Goal: Task Accomplishment & Management: Manage account settings

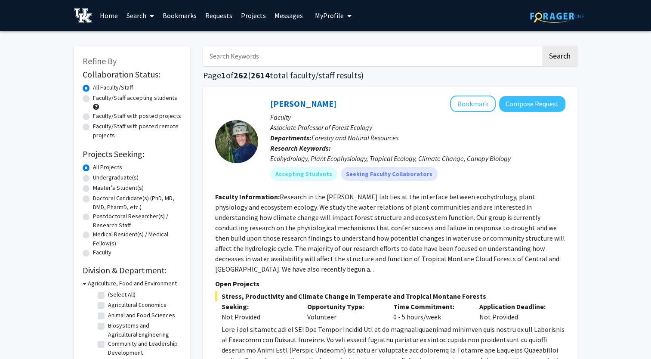
click at [332, 62] on input "Search Keywords" at bounding box center [372, 56] width 338 height 20
click at [542, 46] on button "Search" at bounding box center [559, 56] width 35 height 20
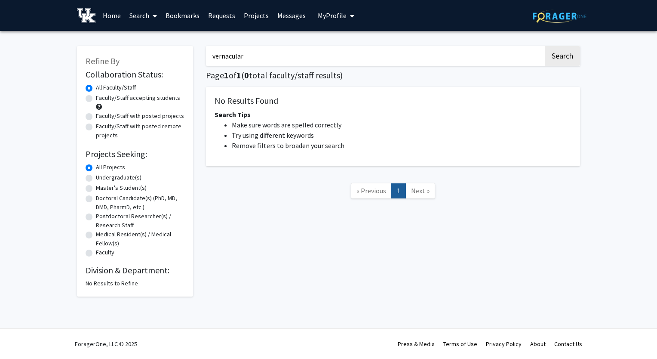
click at [280, 61] on input "vernacular" at bounding box center [375, 56] width 338 height 20
type input "v"
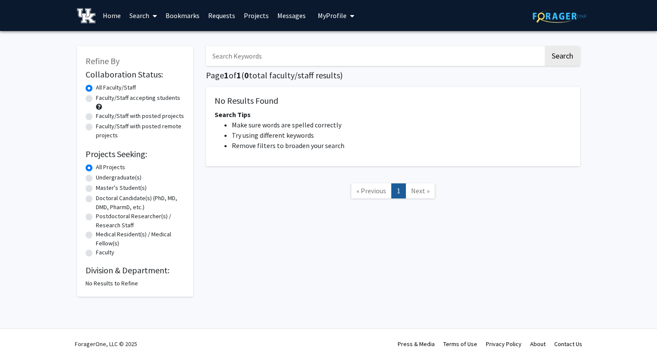
click at [545, 46] on button "Search" at bounding box center [562, 56] width 35 height 20
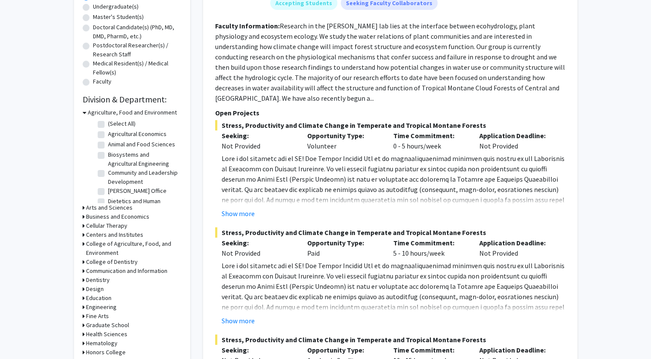
scroll to position [172, 0]
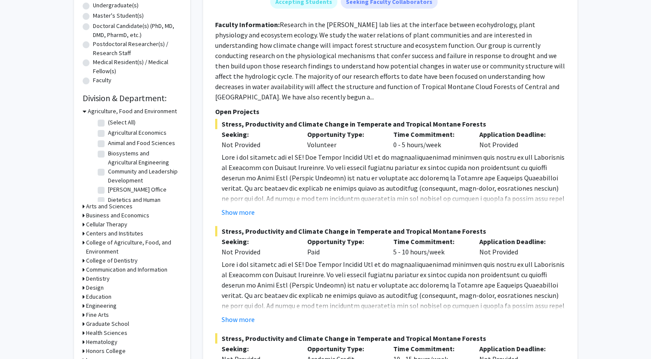
click at [83, 287] on icon at bounding box center [84, 287] width 2 height 9
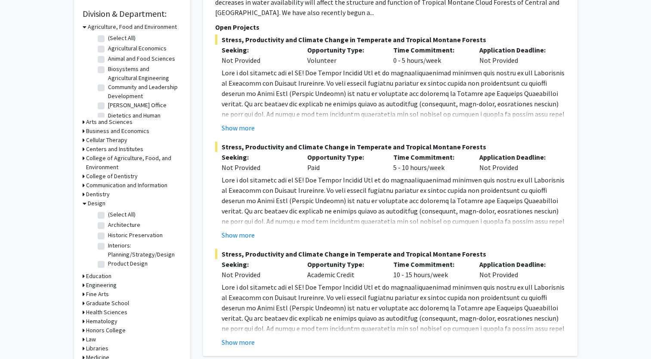
scroll to position [344, 0]
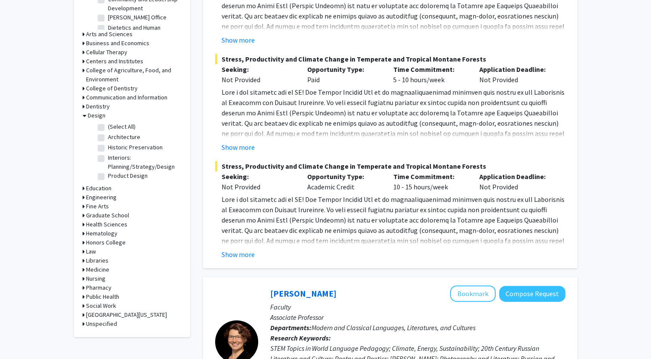
click at [105, 137] on fg-checkbox "Architecture Architecture" at bounding box center [139, 138] width 82 height 10
click at [108, 137] on label "Architecture" at bounding box center [124, 137] width 32 height 9
click at [108, 137] on input "Architecture" at bounding box center [111, 136] width 6 height 6
checkbox input "true"
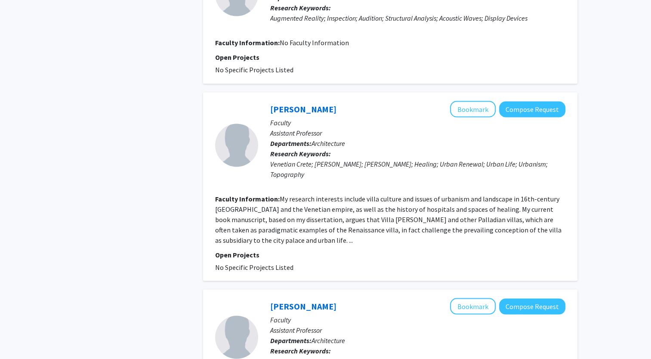
scroll to position [1609, 0]
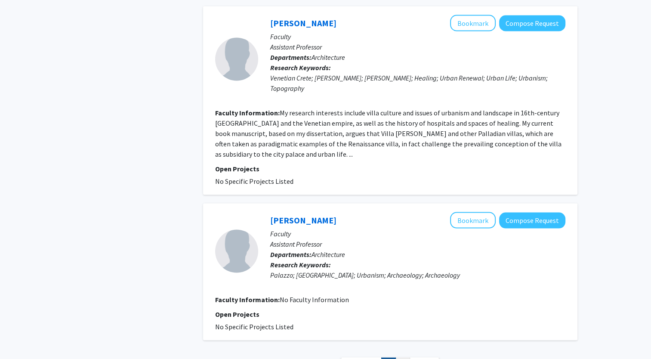
click at [401, 357] on link "2" at bounding box center [402, 364] width 15 height 15
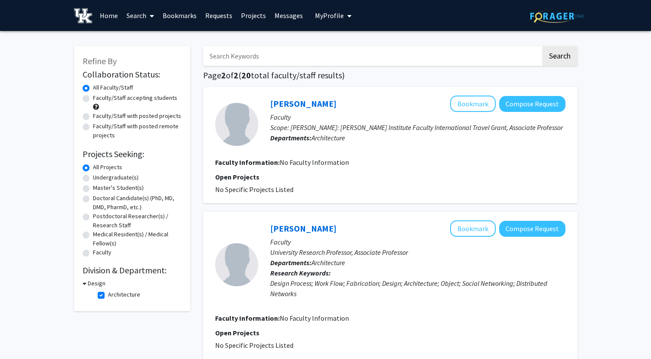
click at [85, 282] on icon at bounding box center [85, 283] width 4 height 9
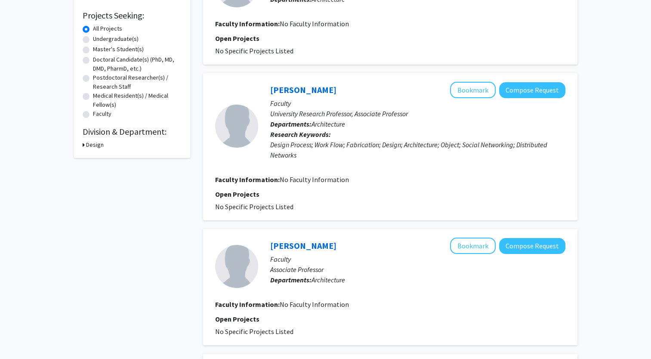
scroll to position [172, 0]
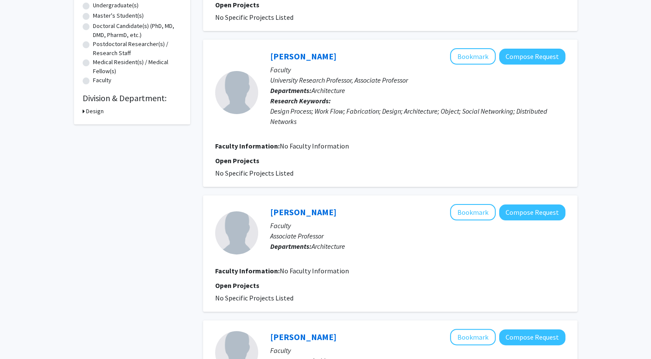
click at [85, 109] on div "Design" at bounding box center [132, 111] width 99 height 9
click at [83, 109] on icon at bounding box center [84, 111] width 2 height 9
click at [108, 123] on label "Architecture" at bounding box center [124, 122] width 32 height 9
click at [108, 123] on input "Architecture" at bounding box center [111, 121] width 6 height 6
checkbox input "false"
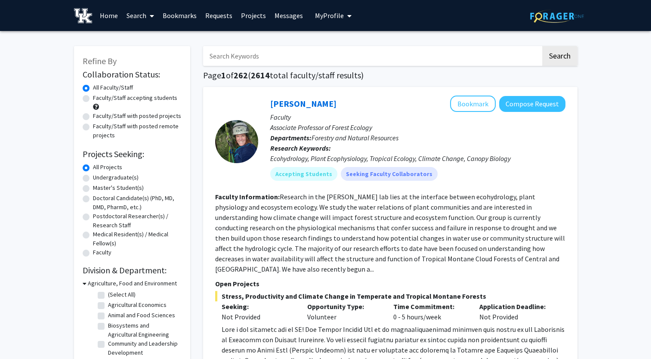
click at [262, 49] on input "Search Keywords" at bounding box center [372, 56] width 338 height 20
click at [545, 56] on button "Search" at bounding box center [559, 56] width 35 height 20
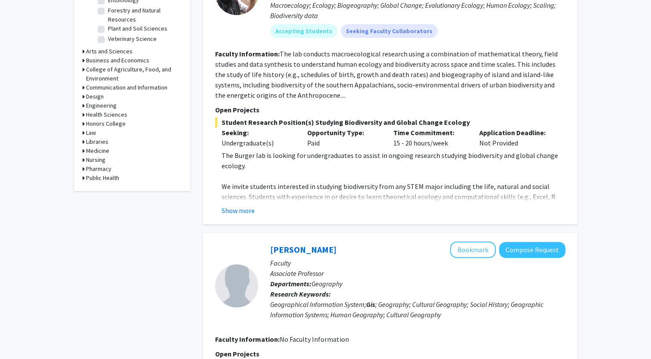
scroll to position [344, 0]
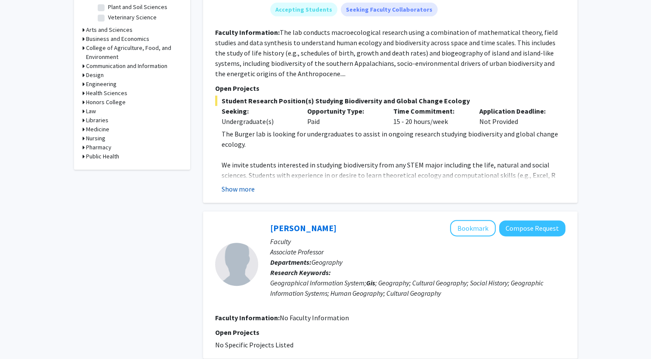
click at [248, 188] on button "Show more" at bounding box center [238, 189] width 33 height 10
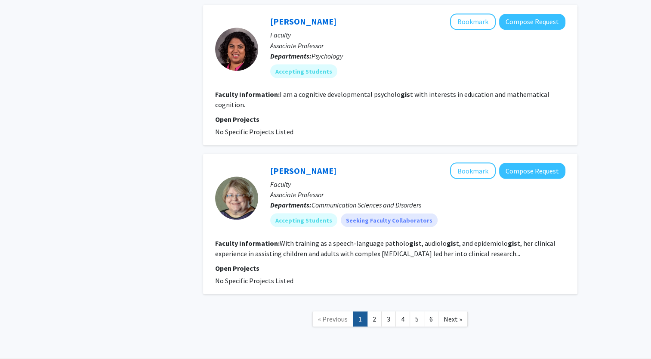
scroll to position [1601, 0]
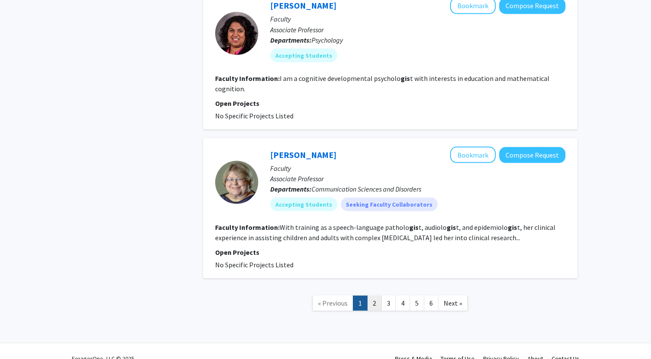
click at [376, 295] on link "2" at bounding box center [374, 302] width 15 height 15
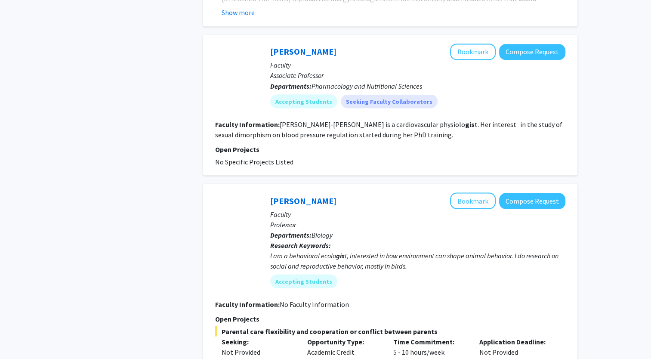
scroll to position [1704, 0]
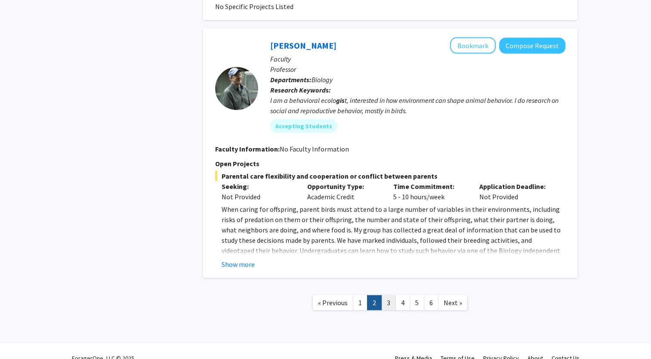
click at [386, 295] on link "3" at bounding box center [388, 302] width 15 height 15
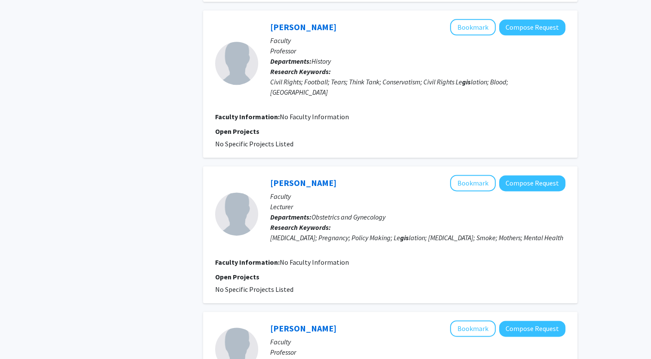
scroll to position [1258, 0]
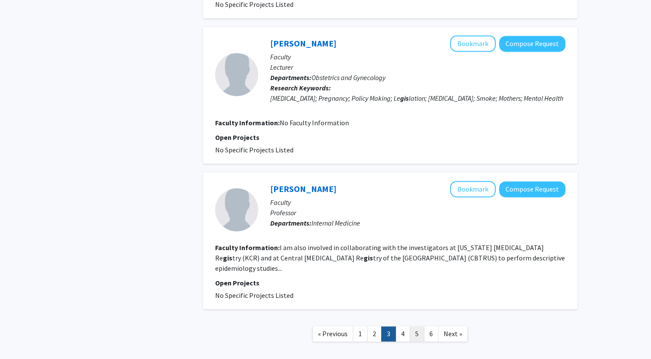
click at [411, 326] on link "5" at bounding box center [417, 333] width 15 height 15
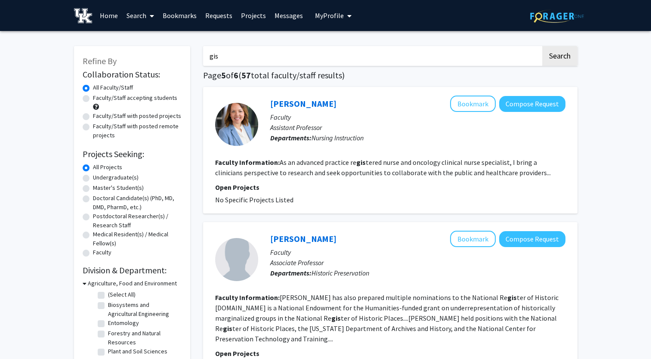
drag, startPoint x: 236, startPoint y: 56, endPoint x: 179, endPoint y: 50, distance: 57.5
type input "z"
type input "architecture"
click at [542, 46] on button "Search" at bounding box center [559, 56] width 35 height 20
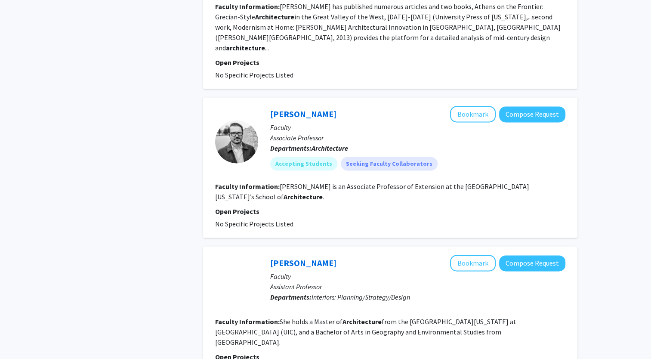
scroll to position [1369, 0]
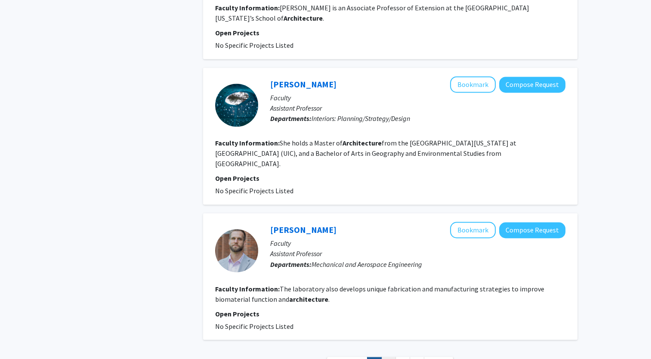
click at [392, 357] on link "2" at bounding box center [388, 364] width 15 height 15
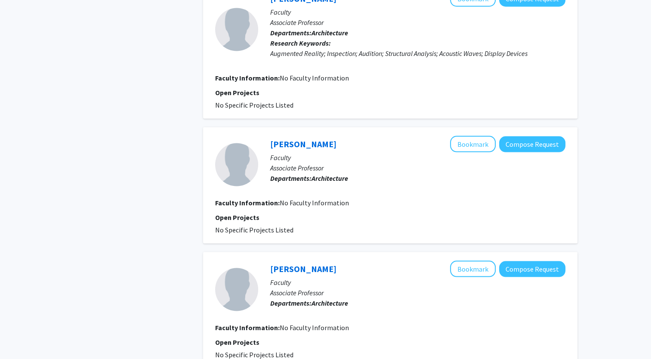
scroll to position [1728, 0]
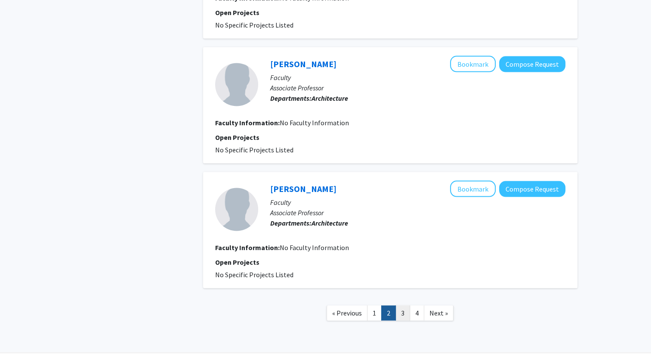
click at [406, 305] on link "3" at bounding box center [402, 312] width 15 height 15
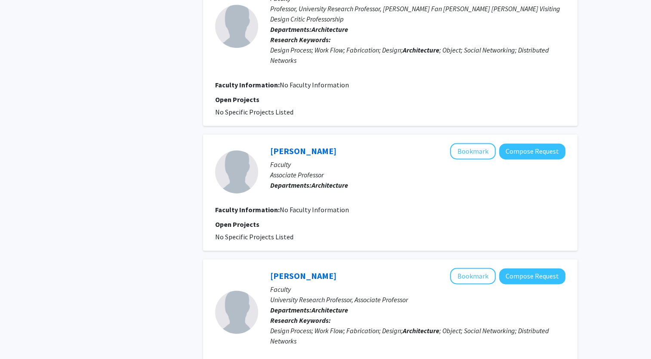
scroll to position [1203, 0]
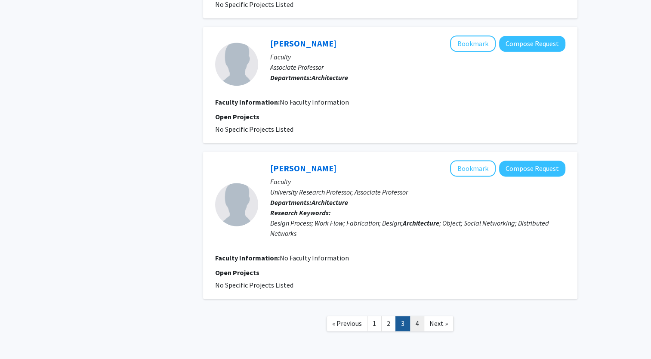
click at [415, 316] on link "4" at bounding box center [417, 323] width 15 height 15
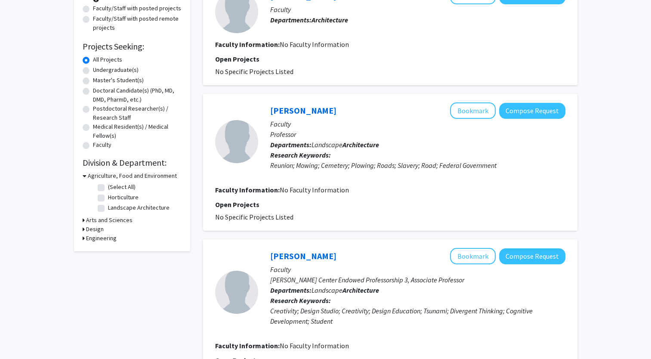
scroll to position [107, 0]
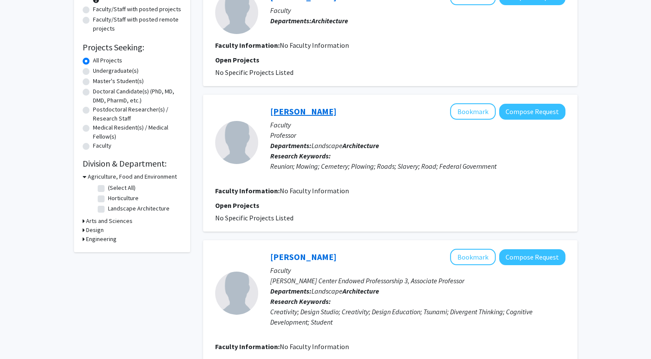
click at [305, 114] on link "[PERSON_NAME]" at bounding box center [303, 111] width 66 height 11
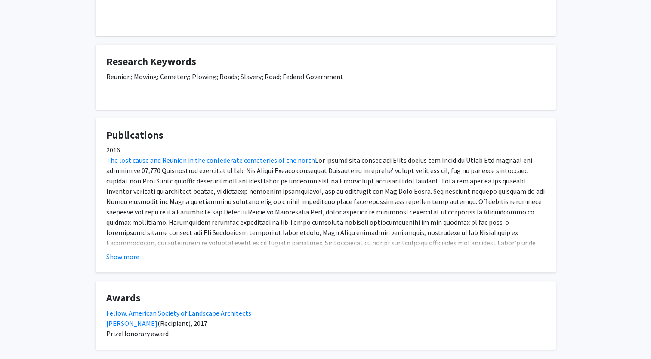
scroll to position [192, 0]
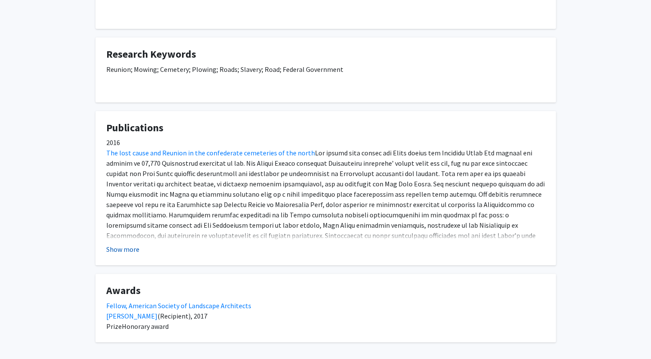
click at [121, 249] on button "Show more" at bounding box center [122, 249] width 33 height 10
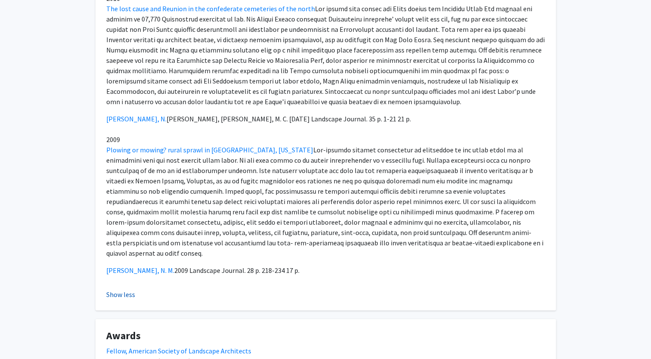
scroll to position [337, 0]
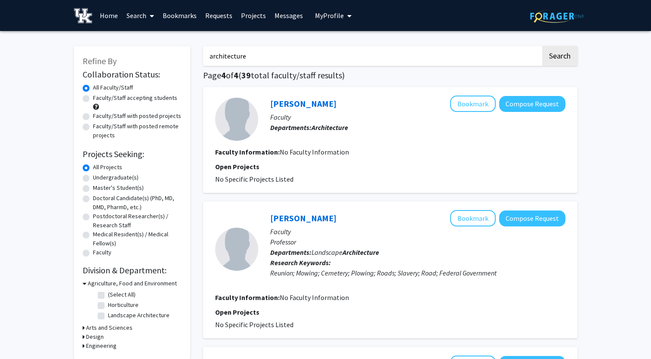
click at [140, 9] on link "Search" at bounding box center [140, 15] width 36 height 30
click at [144, 58] on span "Students" at bounding box center [148, 56] width 52 height 17
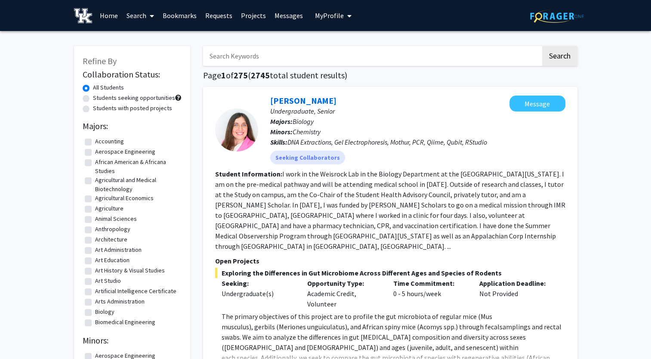
click at [235, 51] on input "Search Keywords" at bounding box center [372, 56] width 338 height 20
type input "architecture"
click at [542, 46] on button "Search" at bounding box center [559, 56] width 35 height 20
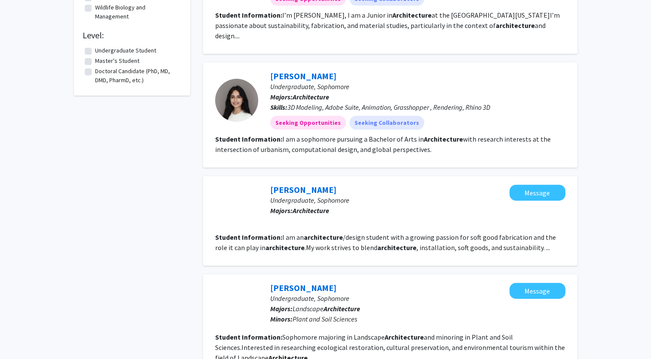
scroll to position [235, 0]
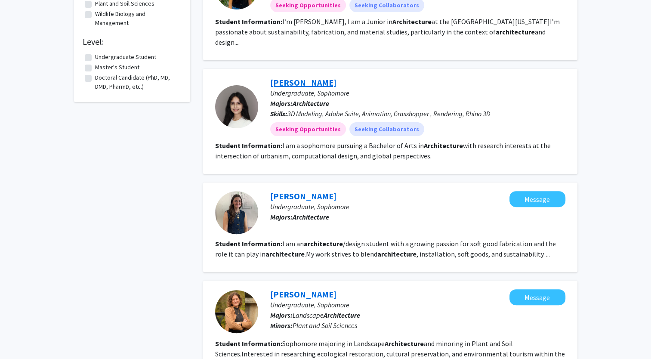
click at [316, 77] on link "[PERSON_NAME]" at bounding box center [303, 82] width 66 height 11
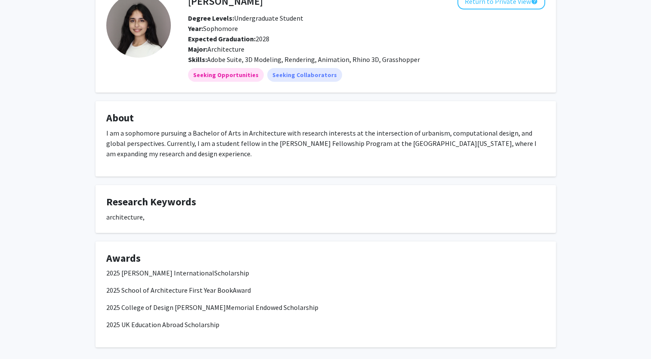
scroll to position [57, 0]
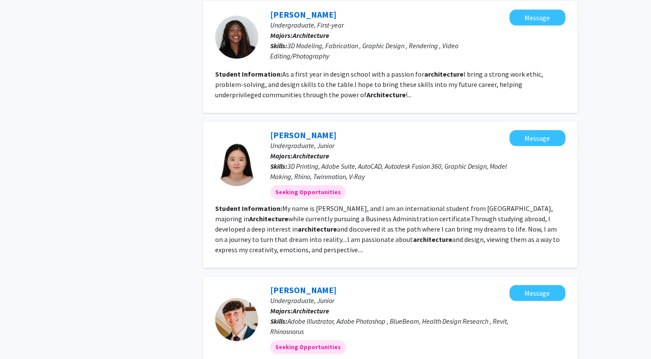
scroll to position [900, 0]
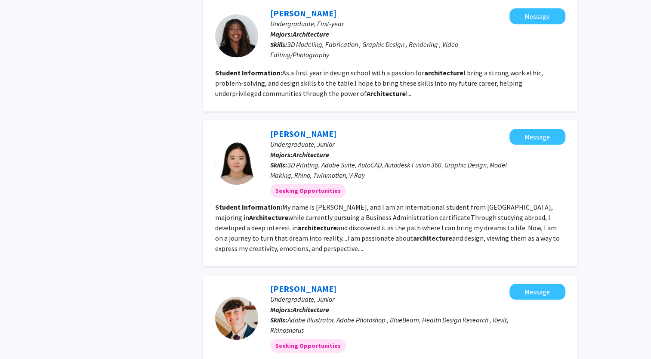
click at [301, 203] on fg-read-more "My name is [PERSON_NAME], and I am an international student from [GEOGRAPHIC_DA…" at bounding box center [387, 228] width 345 height 50
click at [307, 203] on fg-read-more "My name is [PERSON_NAME], and I am an international student from [GEOGRAPHIC_DA…" at bounding box center [387, 228] width 345 height 50
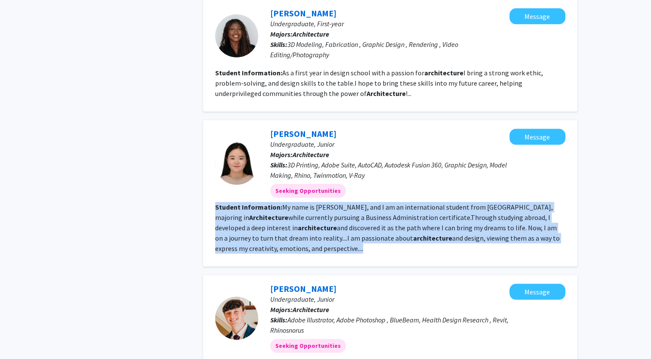
click at [307, 203] on fg-read-more "My name is [PERSON_NAME], and I am an international student from [GEOGRAPHIC_DA…" at bounding box center [387, 228] width 345 height 50
drag, startPoint x: 307, startPoint y: 195, endPoint x: 301, endPoint y: 196, distance: 6.1
click at [301, 203] on fg-read-more "My name is [PERSON_NAME], and I am an international student from [GEOGRAPHIC_DA…" at bounding box center [387, 228] width 345 height 50
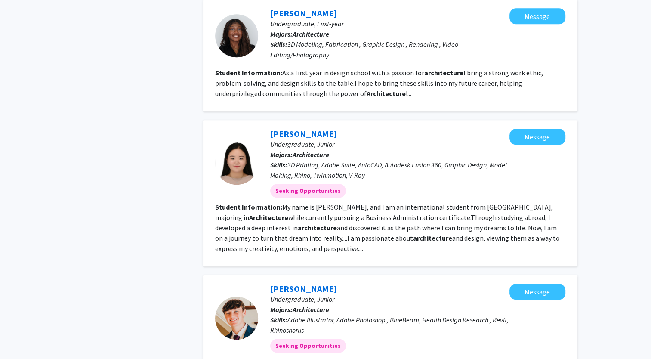
click at [295, 204] on fg-read-more "My name is [PERSON_NAME], and I am an international student from [GEOGRAPHIC_DA…" at bounding box center [387, 228] width 345 height 50
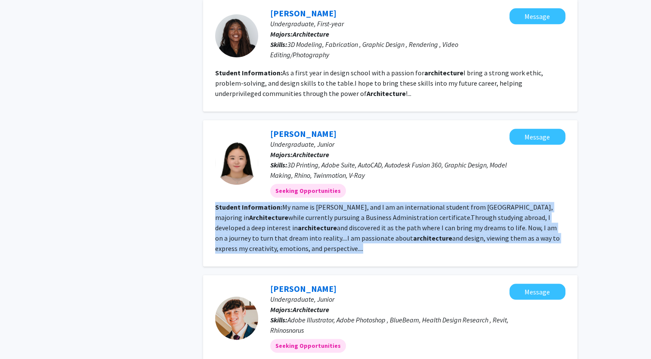
click at [295, 204] on fg-read-more "My name is [PERSON_NAME], and I am an international student from [GEOGRAPHIC_DA…" at bounding box center [387, 228] width 345 height 50
drag, startPoint x: 295, startPoint y: 204, endPoint x: 286, endPoint y: 206, distance: 8.8
click at [286, 206] on fg-read-more "My name is [PERSON_NAME], and I am an international student from [GEOGRAPHIC_DA…" at bounding box center [387, 228] width 345 height 50
click at [293, 216] on fg-read-more "My name is [PERSON_NAME], and I am an international student from [GEOGRAPHIC_DA…" at bounding box center [387, 228] width 345 height 50
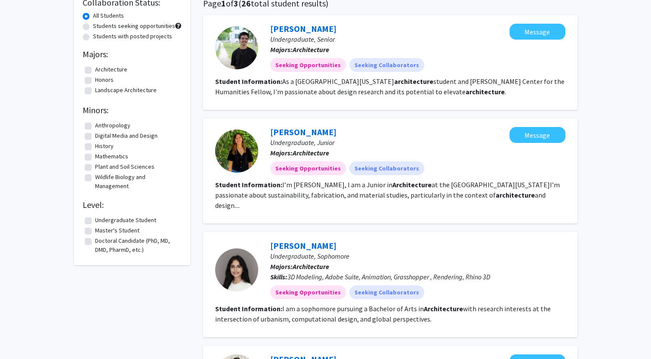
scroll to position [58, 0]
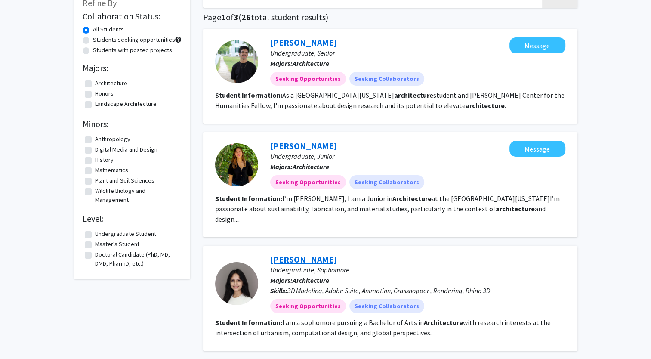
click at [303, 254] on link "[PERSON_NAME]" at bounding box center [303, 259] width 66 height 11
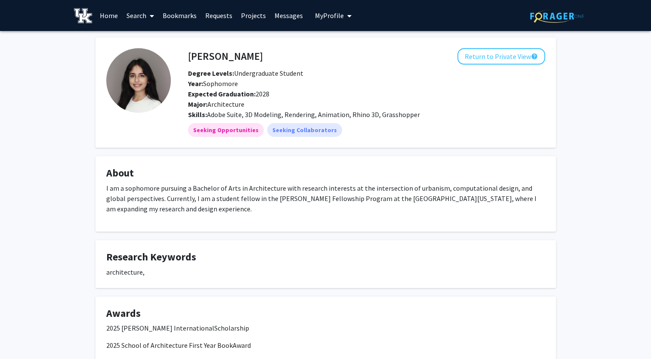
click at [314, 22] on button "My Profile" at bounding box center [333, 15] width 42 height 31
click at [330, 62] on link "Account Settings" at bounding box center [359, 67] width 77 height 10
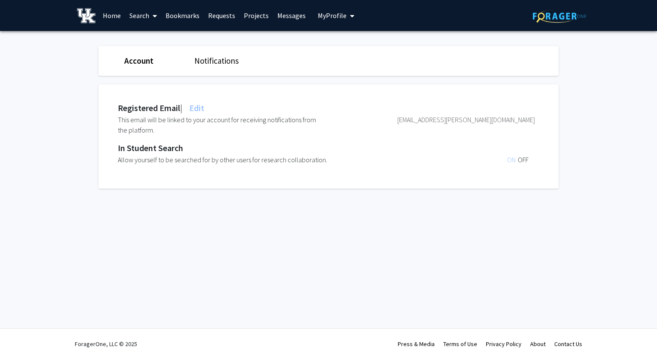
click at [145, 59] on link "Account" at bounding box center [138, 60] width 29 height 10
click at [329, 21] on button "My Profile" at bounding box center [336, 15] width 42 height 31
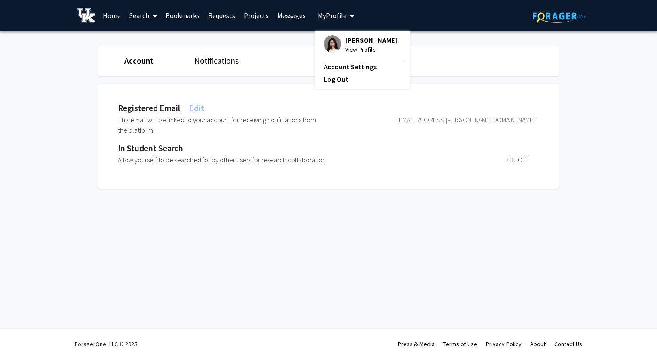
click at [345, 40] on span "[PERSON_NAME]" at bounding box center [371, 39] width 52 height 9
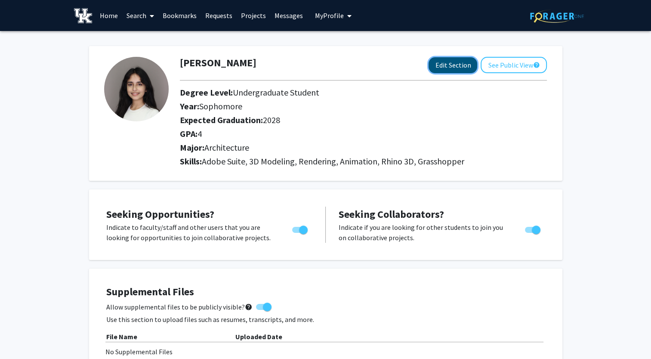
click at [470, 62] on button "Edit Section" at bounding box center [452, 65] width 49 height 16
select select "sophomore"
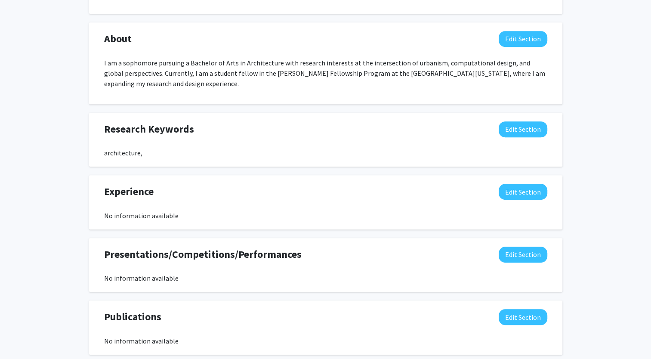
scroll to position [540, 0]
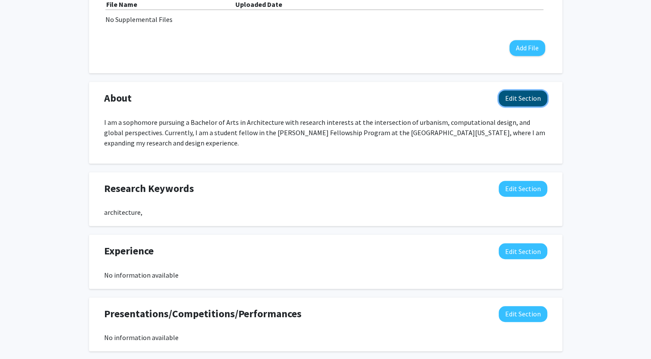
click at [522, 100] on button "Edit Section" at bounding box center [523, 98] width 49 height 16
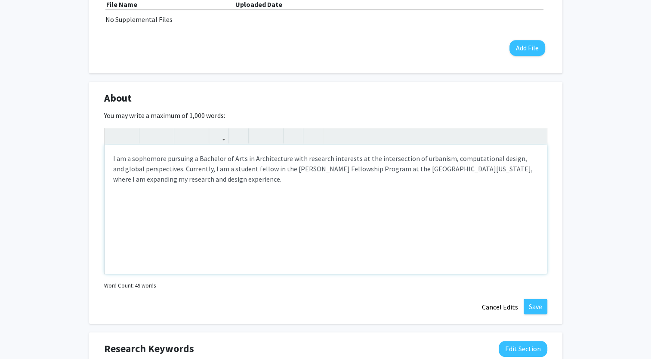
click at [113, 158] on p "I am a sophomore pursuing a Bachelor of Arts in Architecture with research inte…" at bounding box center [325, 168] width 425 height 31
click at [431, 154] on p "I am a sophomore pursuing a Bachelor of Arts in Architecture with research inte…" at bounding box center [325, 168] width 425 height 31
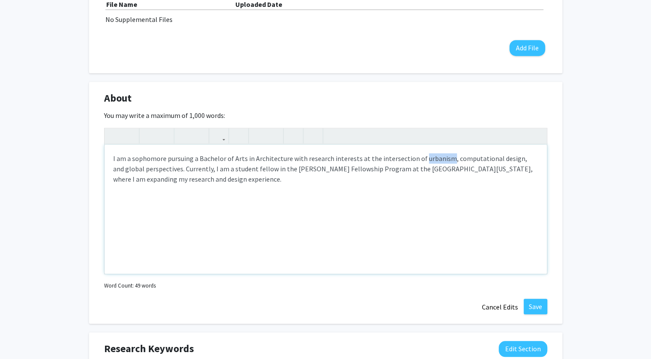
click at [431, 154] on p "I am a sophomore pursuing a Bachelor of Arts in Architecture with research inte…" at bounding box center [325, 168] width 425 height 31
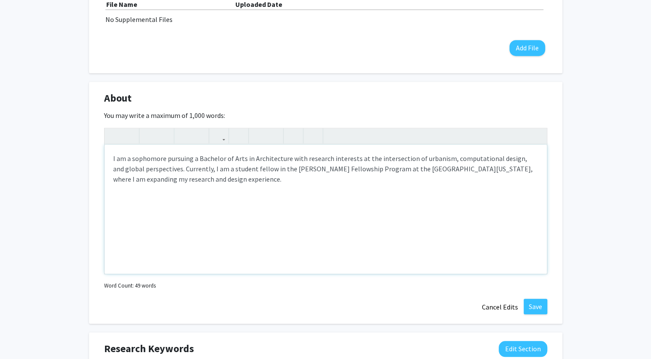
click at [452, 159] on p "I am a sophomore pursuing a Bachelor of Arts in Architecture with research inte…" at bounding box center [325, 168] width 425 height 31
click at [398, 155] on p "I am a sophomore pursuing a Bachelor of Arts in Architecture with research inte…" at bounding box center [325, 168] width 425 height 31
click at [162, 166] on p "I am a sophomore pursuing a Bachelor of Arts in Architecture with research inte…" at bounding box center [325, 168] width 425 height 31
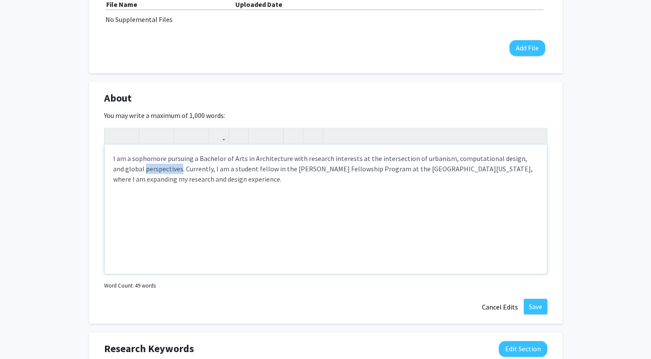
click at [162, 166] on p "I am a sophomore pursuing a Bachelor of Arts in Architecture with research inte…" at bounding box center [325, 168] width 425 height 31
click at [453, 182] on p "I am a sophomore pursuing a Bachelor of Arts in Architecture with research inte…" at bounding box center [325, 168] width 425 height 31
click at [202, 175] on p "I am a sophomore pursuing a Bachelor of Arts in Architecture with research inte…" at bounding box center [325, 168] width 425 height 31
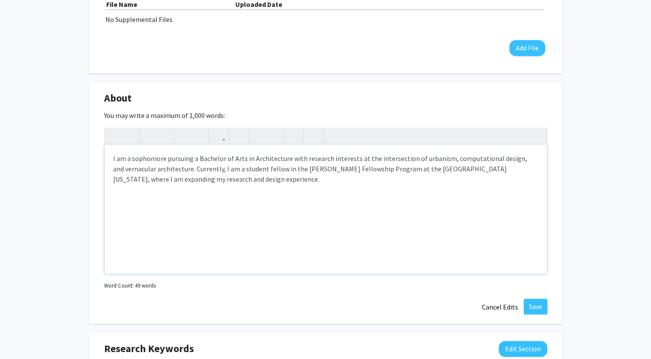
click at [418, 173] on p "I am a sophomore pursuing a Bachelor of Arts in Architecture with research inte…" at bounding box center [325, 168] width 425 height 31
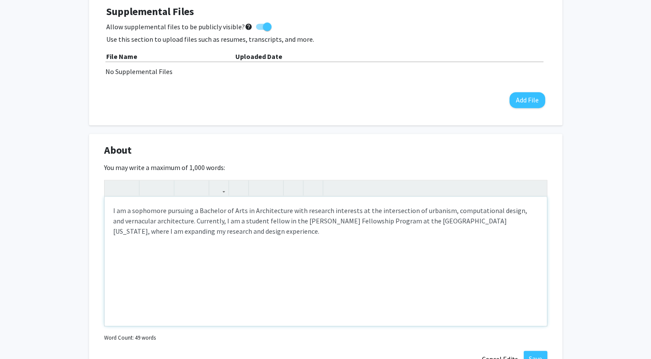
scroll to position [483, 0]
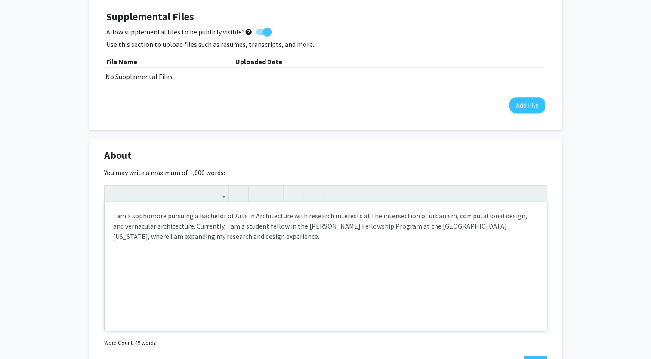
click at [114, 217] on p "I am a sophomore pursuing a Bachelor of Arts in Architecture with research inte…" at bounding box center [325, 225] width 425 height 31
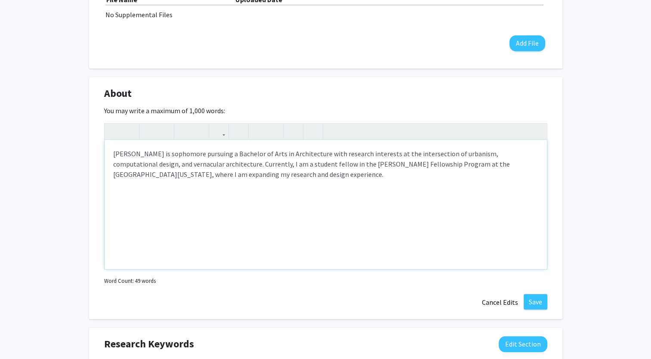
scroll to position [545, 0]
click at [176, 151] on p "[PERSON_NAME] is sophomore pursuing a Bachelor of Arts in Architecture with res…" at bounding box center [325, 163] width 425 height 31
click at [193, 153] on p "[PERSON_NAME] is second year student pursuing a Bachelor of Arts in Architectur…" at bounding box center [325, 163] width 425 height 31
click at [0, 0] on span "Replace with" at bounding box center [0, 0] width 0 height 0
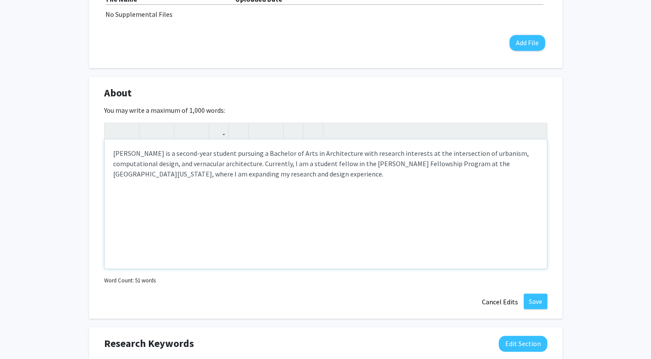
click at [299, 169] on p "[PERSON_NAME] is a second-year student pursuing a Bachelor of Arts in Architect…" at bounding box center [325, 163] width 425 height 31
click at [305, 173] on p "[PERSON_NAME] is a second-year student pursuing a Bachelor of Arts in Architect…" at bounding box center [325, 163] width 425 height 31
click at [326, 183] on div "[PERSON_NAME] is a second-year student pursuing a Bachelor of Arts in Architect…" at bounding box center [326, 203] width 442 height 129
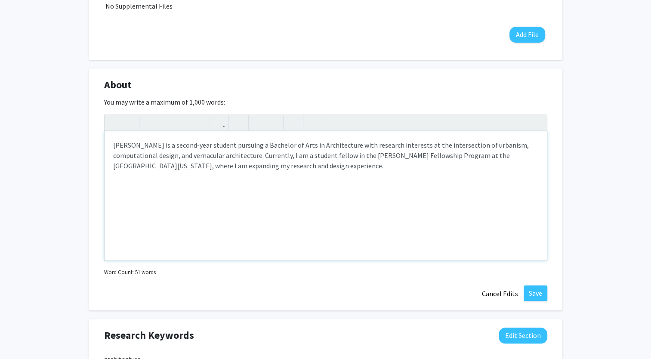
click at [336, 171] on div "[PERSON_NAME] is a second-year student pursuing a Bachelor of Arts in Architect…" at bounding box center [326, 195] width 442 height 129
click at [253, 154] on p "[PERSON_NAME] is a second-year student pursuing a Bachelor of Arts in Architect…" at bounding box center [325, 155] width 425 height 31
click at [258, 156] on p "[PERSON_NAME] is a second-year student pursuing a Bachelor of Arts in Architect…" at bounding box center [325, 155] width 425 height 31
click at [355, 144] on p "[PERSON_NAME] is a second-year student pursuing a Bachelor of Arts in Architect…" at bounding box center [325, 155] width 425 height 31
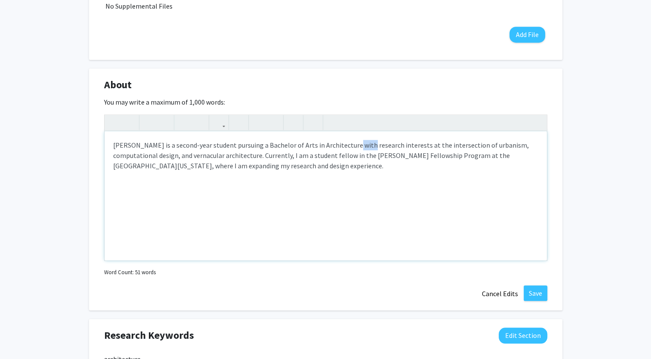
click at [355, 144] on p "[PERSON_NAME] is a second-year student pursuing a Bachelor of Arts in Architect…" at bounding box center [325, 155] width 425 height 31
click at [280, 156] on p "[PERSON_NAME] is a second-year student pursuing a Bachelor of Arts in Architect…" at bounding box center [325, 155] width 425 height 31
click at [294, 157] on p "[PERSON_NAME] is a second-year student pursuing a Bachelor of Arts in Architect…" at bounding box center [325, 155] width 425 height 31
click at [279, 164] on p "[PERSON_NAME] is a second-year student pursuing a Bachelor of Arts in Architect…" at bounding box center [325, 155] width 425 height 31
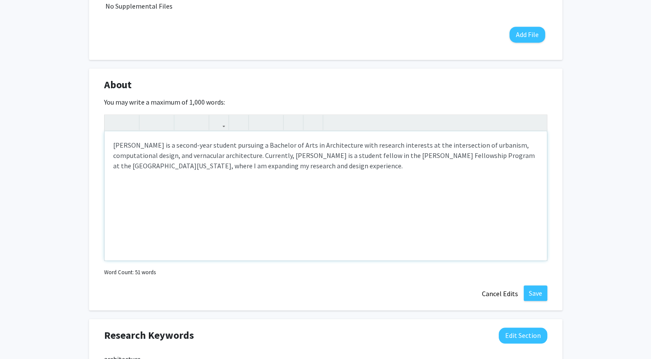
click at [164, 165] on p "[PERSON_NAME] is a second-year student pursuing a Bachelor of Arts in Architect…" at bounding box center [325, 155] width 425 height 31
click at [220, 167] on p "[PERSON_NAME] is a second-year student pursuing a Bachelor of Arts in Architect…" at bounding box center [325, 155] width 425 height 31
click at [182, 164] on p "[PERSON_NAME] is a second-year student pursuing a Bachelor of Arts in Architect…" at bounding box center [325, 155] width 425 height 31
click at [0, 0] on qb-div "Fix the auxiliary or modal verb is" at bounding box center [0, 0] width 0 height 0
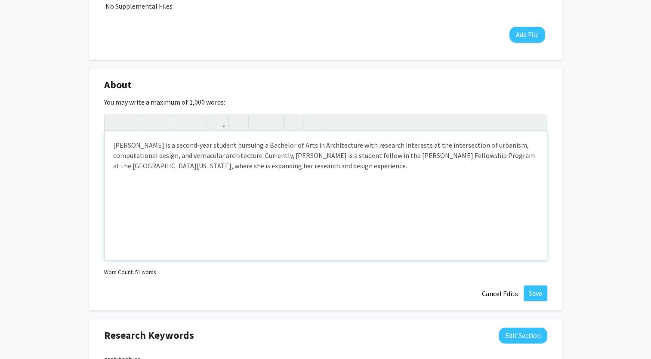
click at [201, 157] on p "[PERSON_NAME] is a second-year student pursuing a Bachelor of Arts in Architect…" at bounding box center [325, 155] width 425 height 31
click at [305, 164] on p "[PERSON_NAME] is a second-year student pursuing a Bachelor of Arts in Architect…" at bounding box center [325, 155] width 425 height 31
click at [141, 166] on p "[PERSON_NAME] is a second-year student pursuing a Bachelor of Arts in Architect…" at bounding box center [325, 155] width 425 height 31
type textarea "<p>[PERSON_NAME] is a second-year student pursuing a Bachelor of Arts in Archit…"
click at [537, 288] on button "Save" at bounding box center [536, 292] width 24 height 15
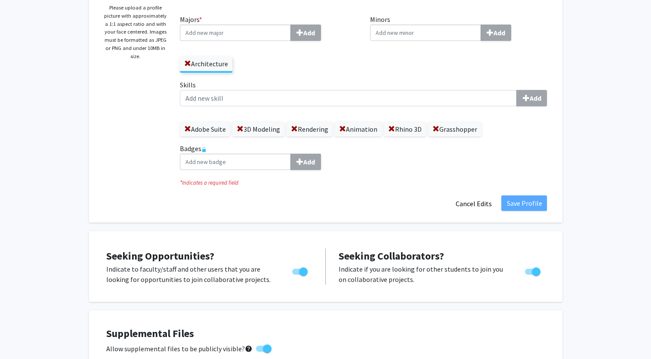
scroll to position [117, 0]
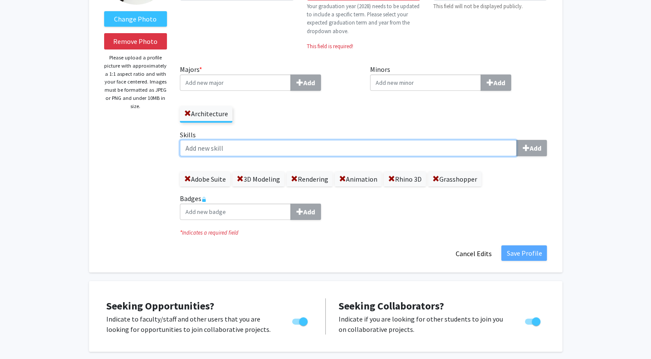
click at [231, 151] on input "Skills Add" at bounding box center [348, 148] width 337 height 16
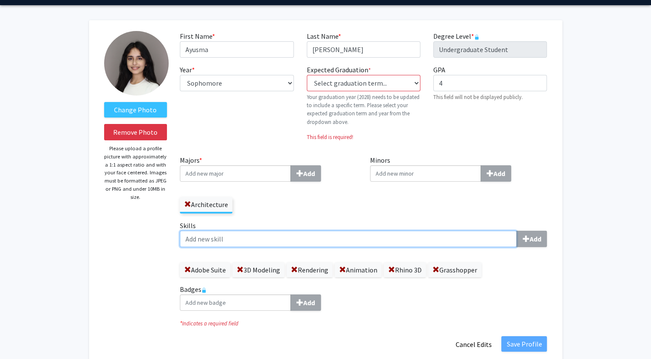
scroll to position [25, 0]
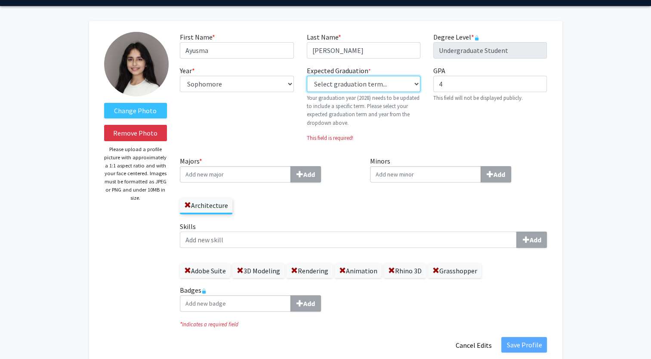
click at [360, 81] on select "Select graduation term... Previous: 2028 (Please select a specific term) Spring…" at bounding box center [364, 84] width 114 height 16
click at [359, 84] on select "Select graduation term... Previous: 2028 (Please select a specific term) Spring…" at bounding box center [364, 84] width 114 height 16
click at [439, 82] on input "4" at bounding box center [490, 84] width 114 height 16
click at [397, 86] on select "Select graduation term... Previous: 2028 (Please select a specific term) Spring…" at bounding box center [364, 84] width 114 height 16
select select "42: spring_2028"
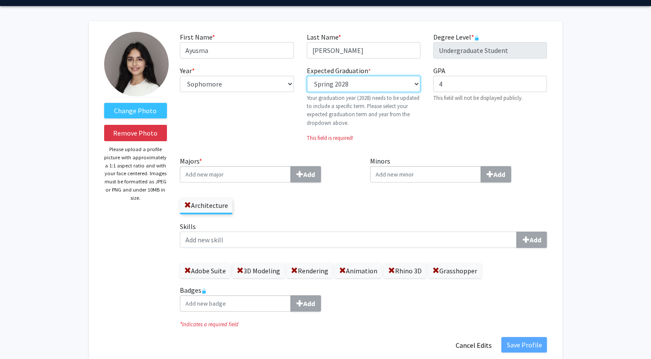
click at [307, 76] on select "Select graduation term... Previous: 2028 (Please select a specific term) Spring…" at bounding box center [364, 84] width 114 height 16
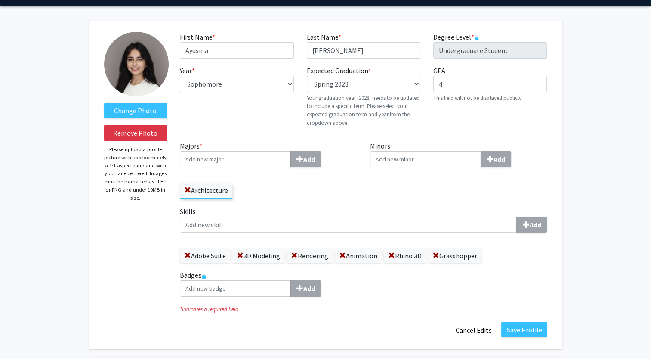
click at [353, 142] on label "Majors * Add" at bounding box center [268, 154] width 177 height 27
click at [291, 151] on input "Majors * Add" at bounding box center [235, 159] width 111 height 16
click at [391, 158] on input "Minors Add" at bounding box center [425, 159] width 111 height 16
type input "Mappi"
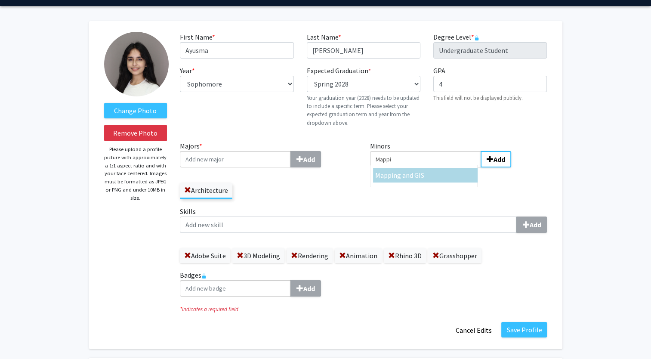
click at [393, 172] on span "ng and GIS" at bounding box center [408, 175] width 31 height 9
click at [393, 167] on input "Mappi" at bounding box center [425, 159] width 111 height 16
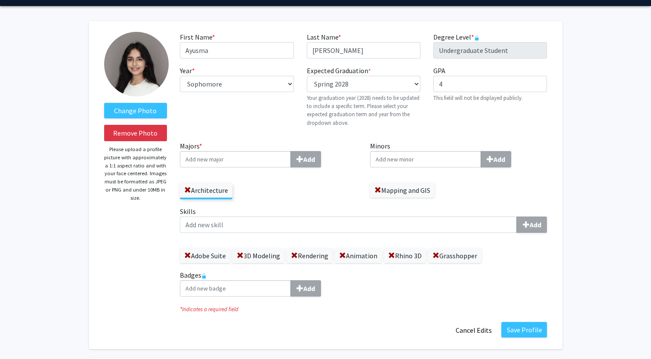
click at [470, 132] on div "GPA required 4 This field will not be displayed publicly." at bounding box center [490, 99] width 126 height 68
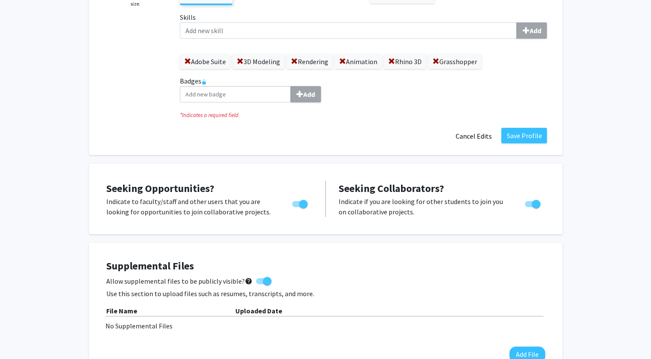
scroll to position [0, 0]
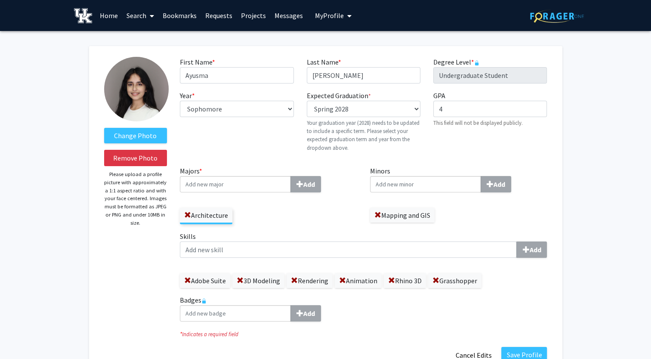
click at [242, 147] on div "Year * required --- First-year Sophomore Junior Senior Postbaccalaureate Certif…" at bounding box center [236, 124] width 126 height 68
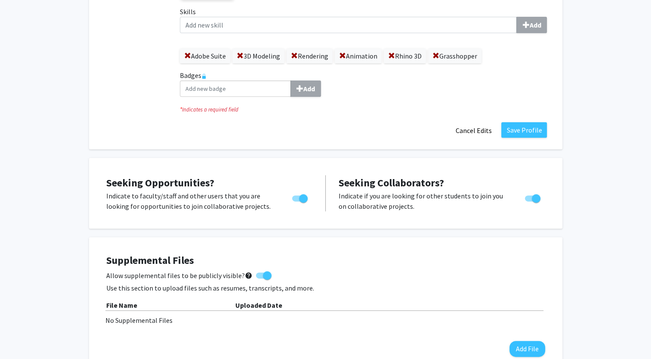
scroll to position [225, 0]
click at [505, 126] on button "Save Profile" at bounding box center [524, 129] width 46 height 15
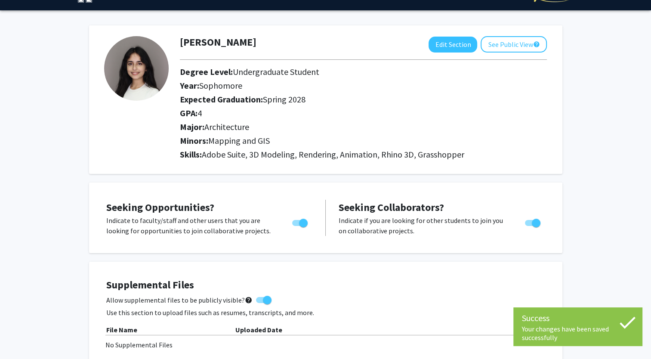
scroll to position [1, 0]
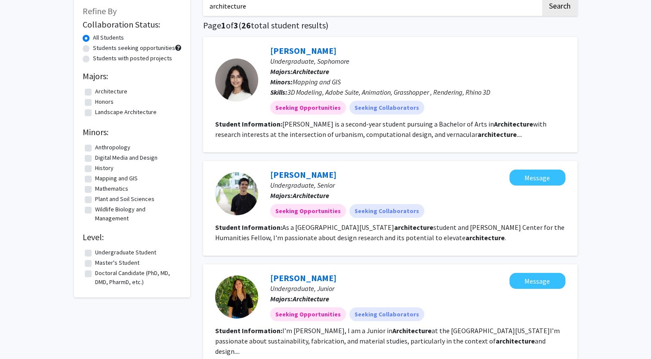
scroll to position [24, 0]
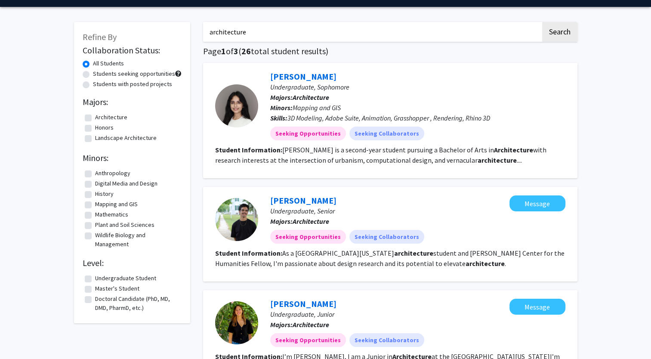
click at [253, 37] on input "architecture" at bounding box center [372, 32] width 338 height 20
type input "ayusma [PERSON_NAME]"
click at [542, 22] on button "Search" at bounding box center [559, 32] width 35 height 20
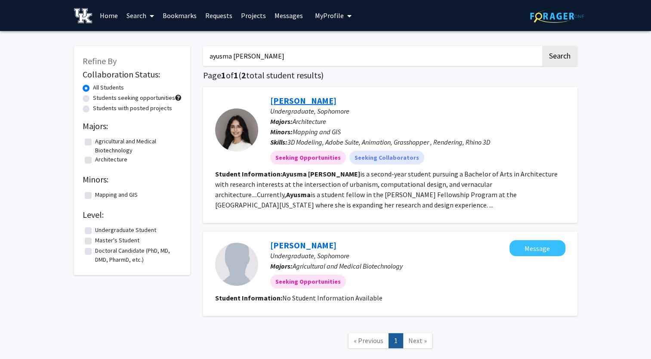
click at [303, 100] on link "[PERSON_NAME]" at bounding box center [303, 100] width 66 height 11
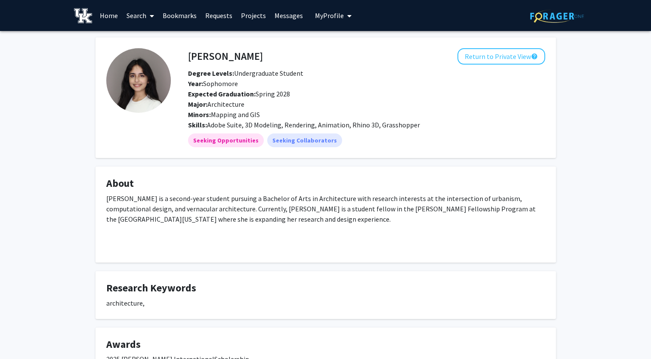
click at [240, 55] on h4 "[PERSON_NAME]" at bounding box center [225, 56] width 75 height 16
click at [222, 55] on h4 "[PERSON_NAME]" at bounding box center [225, 56] width 75 height 16
click at [329, 13] on span "My Profile" at bounding box center [329, 15] width 29 height 9
click at [353, 43] on span "[PERSON_NAME]" at bounding box center [368, 39] width 52 height 9
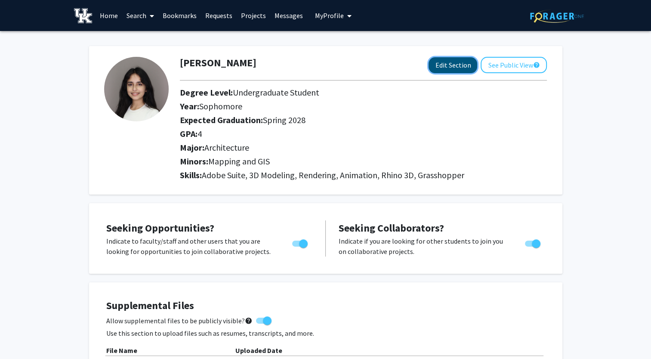
click at [463, 71] on button "Edit Section" at bounding box center [452, 65] width 49 height 16
select select "sophomore"
select select "41: spring_2028"
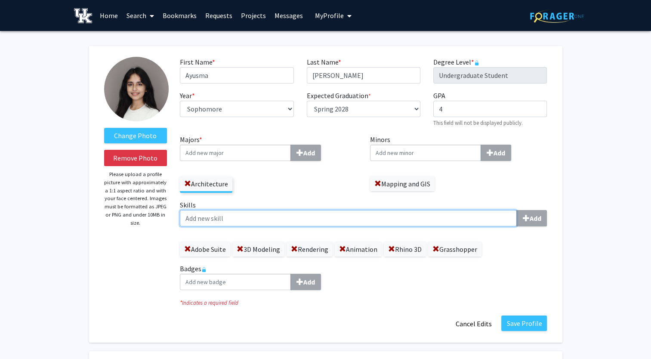
click at [415, 221] on input "Skills Add" at bounding box center [348, 218] width 337 height 16
type input "Revit"
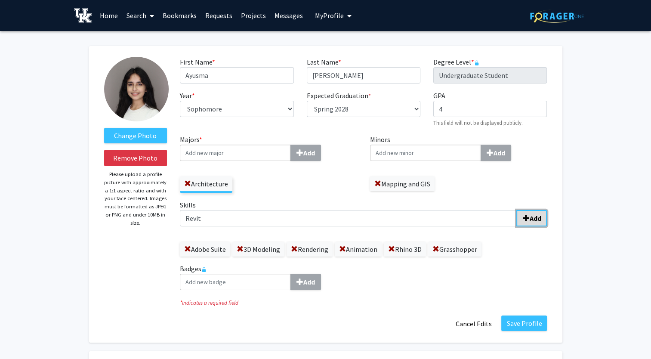
click at [528, 220] on span "submit" at bounding box center [525, 218] width 7 height 7
click at [517, 323] on button "Save Profile" at bounding box center [524, 322] width 46 height 15
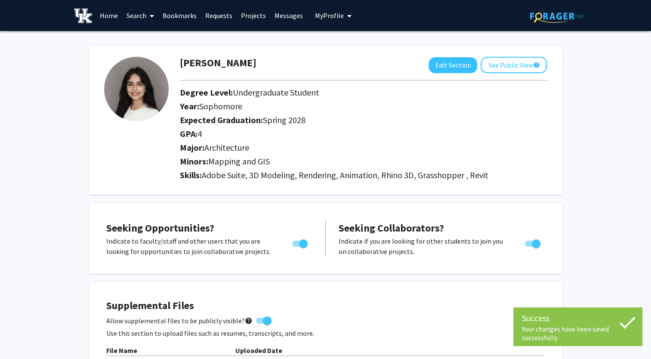
click at [323, 19] on span "My Profile" at bounding box center [329, 15] width 29 height 9
click at [331, 37] on fg-profile-picture at bounding box center [329, 44] width 17 height 19
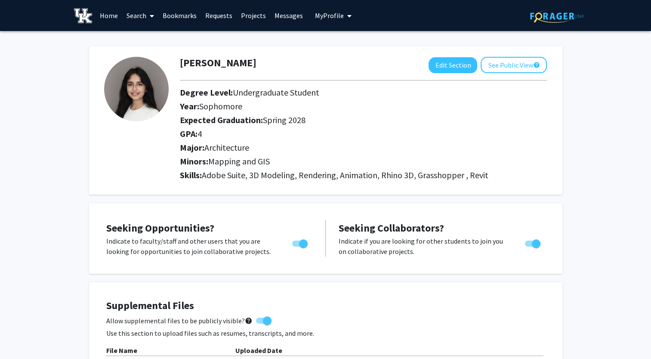
click at [105, 14] on link "Home" at bounding box center [109, 15] width 27 height 30
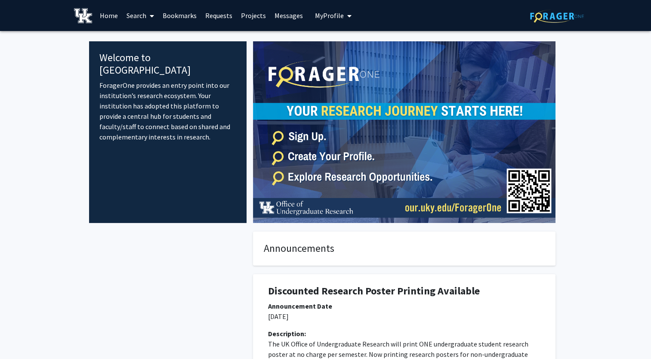
click at [139, 14] on link "Search" at bounding box center [140, 15] width 36 height 30
click at [153, 56] on span "Students" at bounding box center [148, 56] width 52 height 17
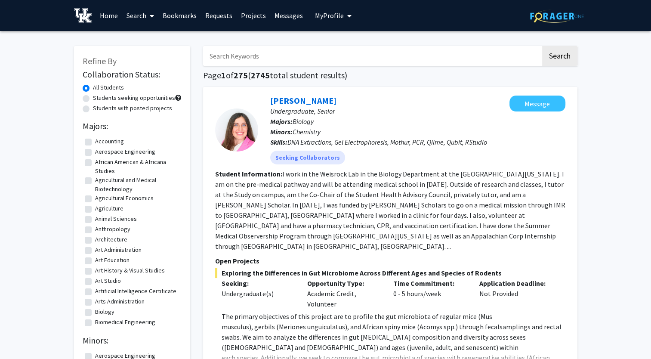
click at [279, 59] on input "Search Keywords" at bounding box center [372, 56] width 338 height 20
click at [273, 60] on input "Search Keywords" at bounding box center [372, 56] width 338 height 20
click at [542, 46] on button "Search" at bounding box center [559, 56] width 35 height 20
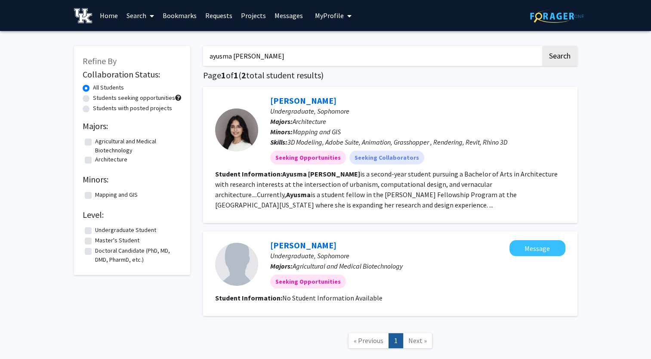
scroll to position [29, 0]
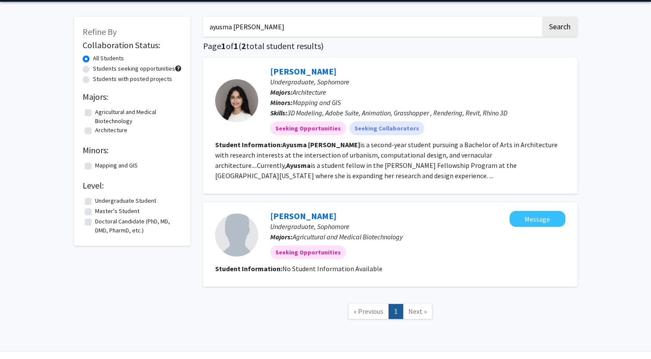
click at [210, 24] on input "ayusma [PERSON_NAME]" at bounding box center [372, 27] width 338 height 20
click at [542, 17] on button "Search" at bounding box center [559, 27] width 35 height 20
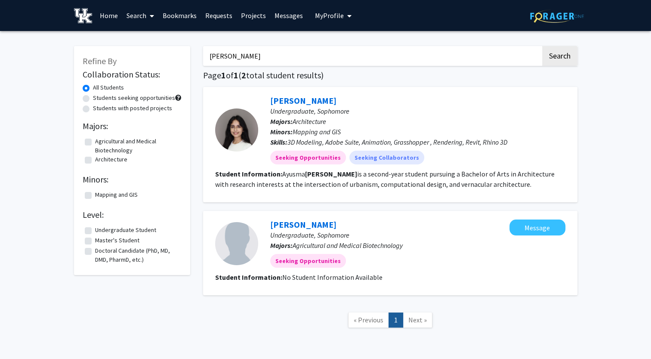
type input "[PERSON_NAME]"
click at [542, 46] on button "Search" at bounding box center [559, 56] width 35 height 20
click at [225, 53] on input "[PERSON_NAME]" at bounding box center [372, 56] width 338 height 20
click at [542, 46] on button "Search" at bounding box center [559, 56] width 35 height 20
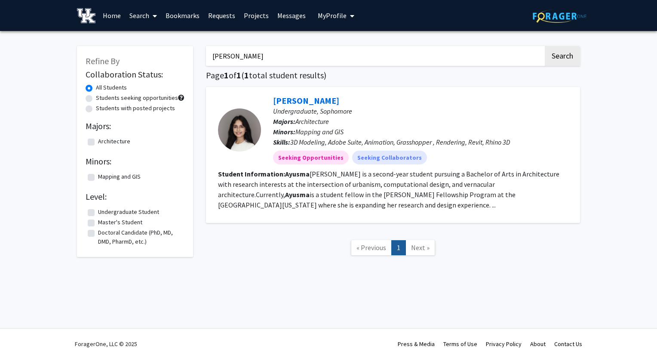
click at [545, 46] on button "Search" at bounding box center [562, 56] width 35 height 20
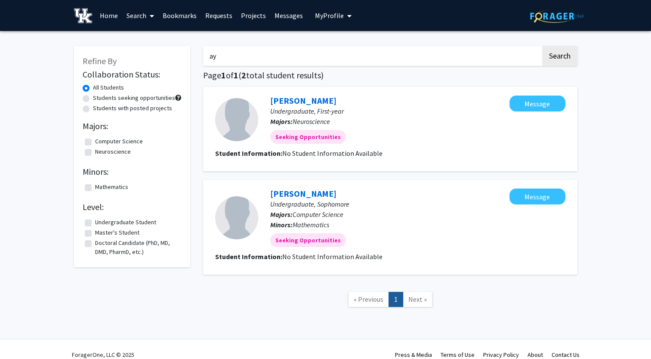
type input "a"
click at [542, 46] on button "Search" at bounding box center [559, 56] width 35 height 20
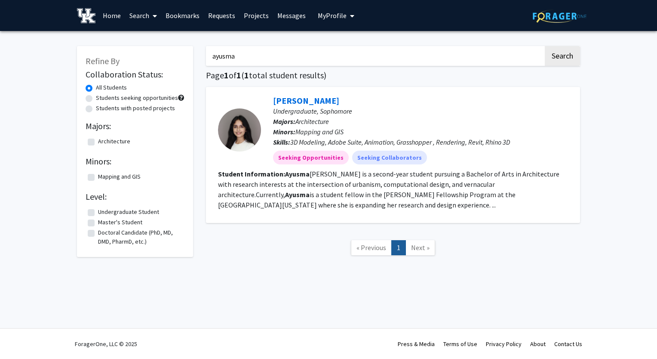
type input "[PERSON_NAME]"
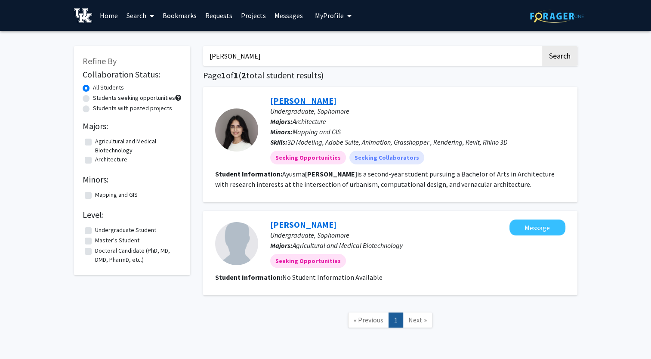
click at [302, 98] on link "[PERSON_NAME]" at bounding box center [303, 100] width 66 height 11
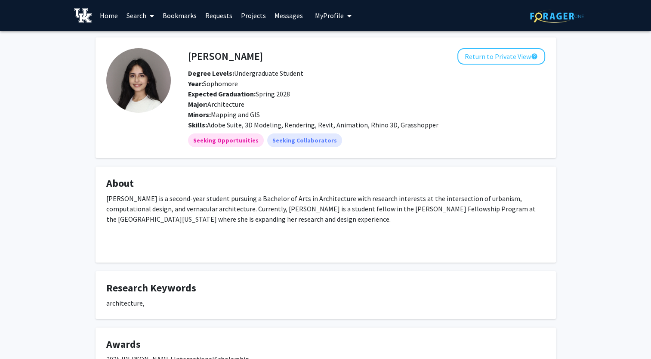
click at [300, 120] on div "Skills: Adobe Suite, 3D Modeling, Rendering, Revit, Animation, Rhino 3D, Grassh…" at bounding box center [367, 125] width 370 height 10
click at [123, 15] on link "Search" at bounding box center [140, 15] width 36 height 30
click at [148, 57] on span "Students" at bounding box center [148, 56] width 52 height 17
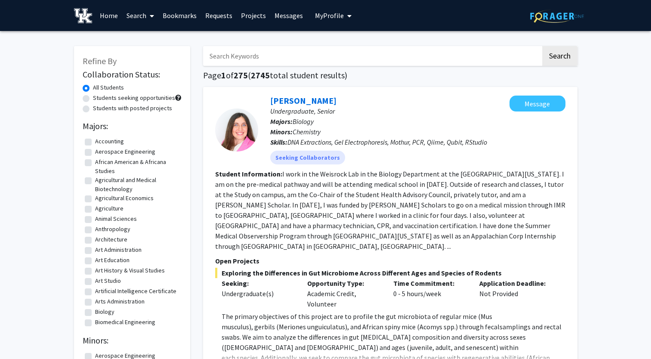
click at [247, 50] on input "Search Keywords" at bounding box center [372, 56] width 338 height 20
click at [542, 46] on button "Search" at bounding box center [559, 56] width 35 height 20
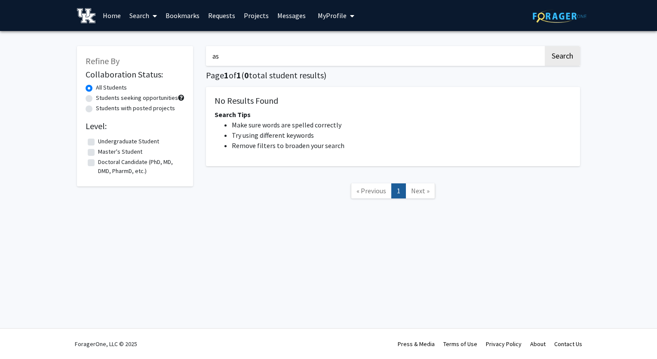
type input "a"
click at [545, 46] on button "Search" at bounding box center [562, 56] width 35 height 20
type input "n"
type input "india"
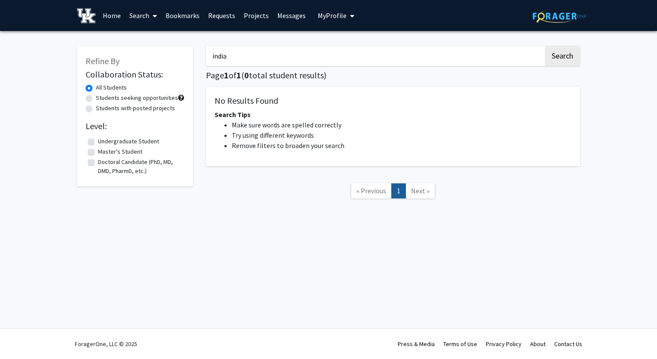
click at [545, 46] on button "Search" at bounding box center [562, 56] width 35 height 20
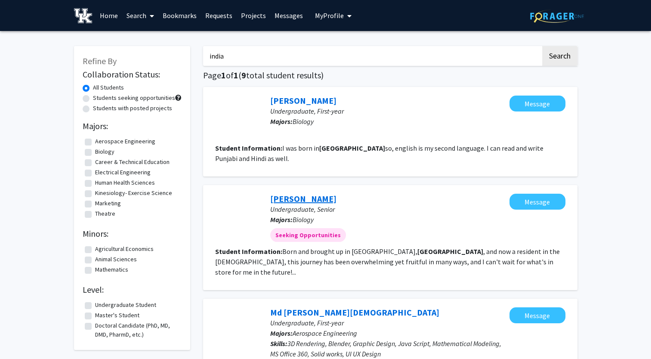
scroll to position [106, 0]
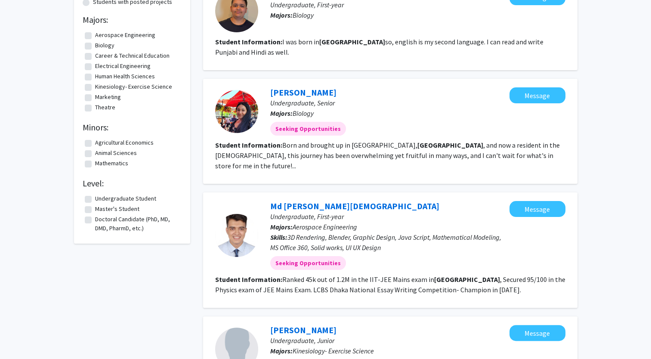
click at [290, 119] on fg-user-badges "Seeking Opportunities" at bounding box center [389, 126] width 239 height 17
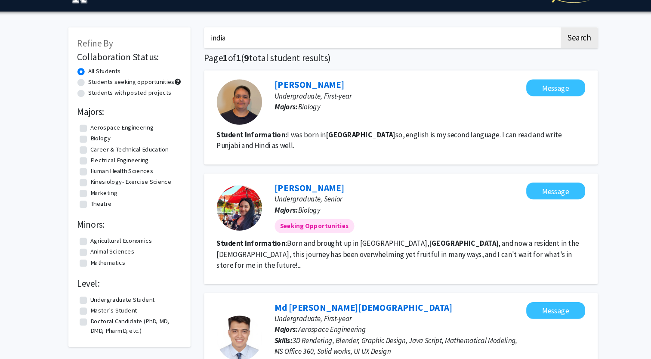
scroll to position [0, 0]
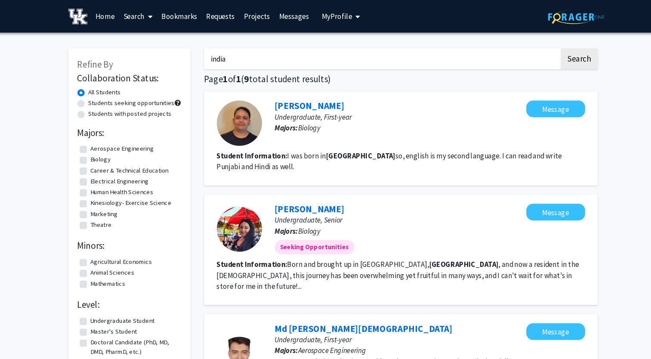
click at [317, 10] on button "My Profile" at bounding box center [333, 15] width 42 height 31
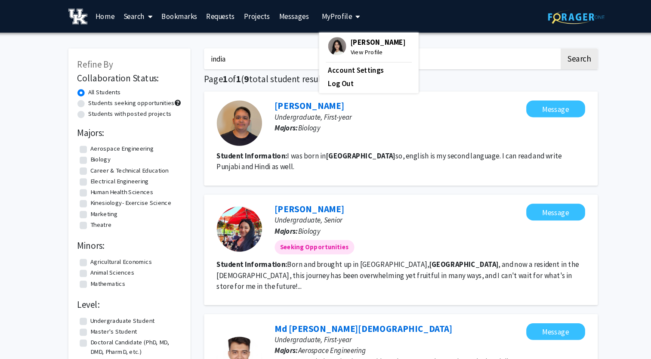
click at [345, 41] on span "[PERSON_NAME]" at bounding box center [368, 39] width 52 height 9
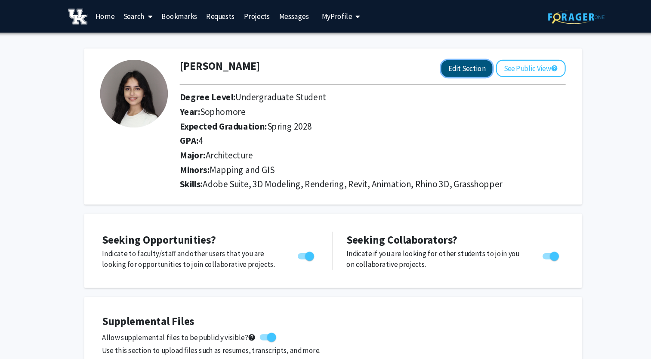
click at [455, 65] on button "Edit Section" at bounding box center [452, 65] width 49 height 16
select select "sophomore"
select select "41: spring_2028"
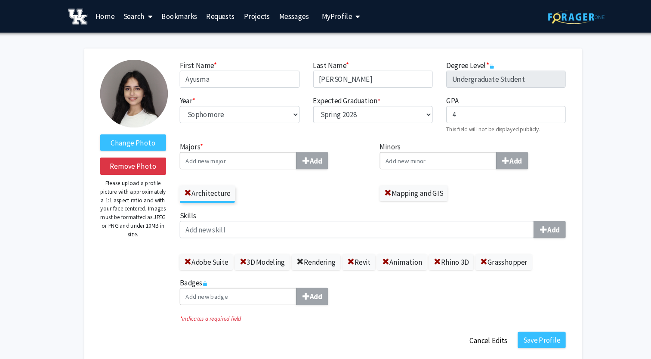
click at [294, 247] on span at bounding box center [294, 249] width 7 height 7
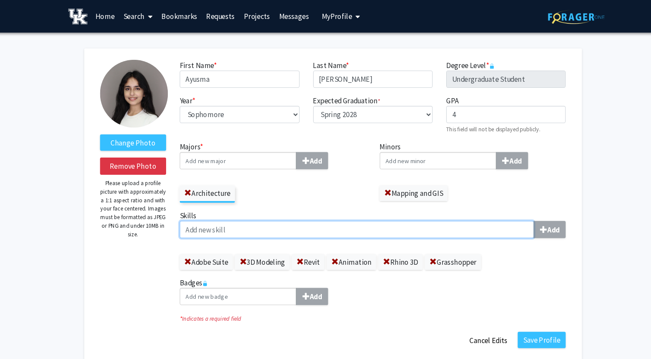
click at [253, 218] on input "Skills Add" at bounding box center [348, 218] width 337 height 16
type input "3D Rendering"
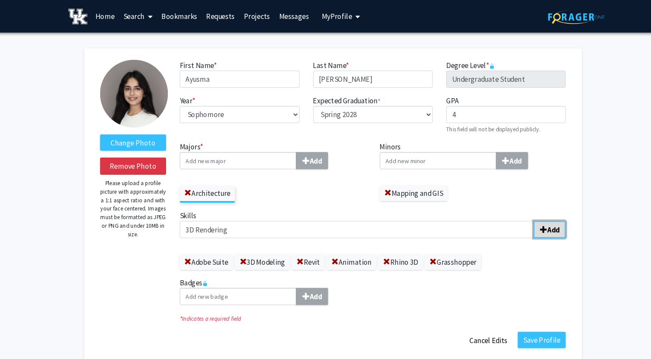
click at [528, 219] on span "submit" at bounding box center [525, 218] width 7 height 7
click at [471, 208] on label "Skills Add" at bounding box center [363, 213] width 367 height 27
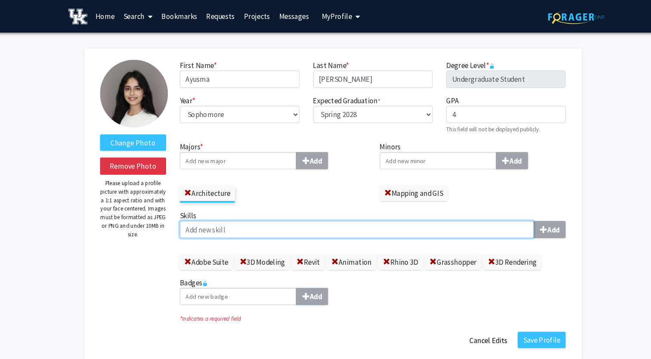
click at [471, 210] on input "Skills Add" at bounding box center [348, 218] width 337 height 16
click at [465, 214] on input "Skills Add" at bounding box center [348, 218] width 337 height 16
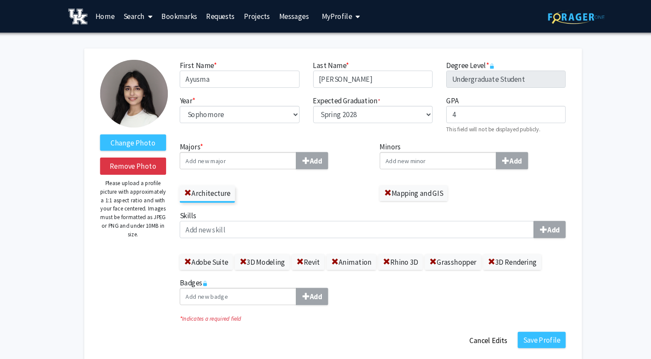
click at [177, 256] on div "Skills Add Adobe Suite 3D Modeling Revit Animation Rhino 3D Grasshopper 3D Rend…" at bounding box center [363, 232] width 380 height 64
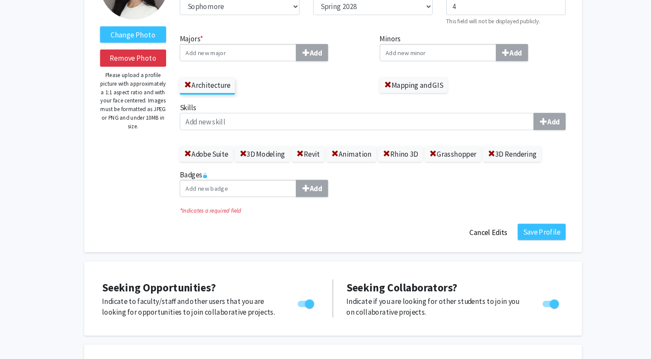
scroll to position [87, 0]
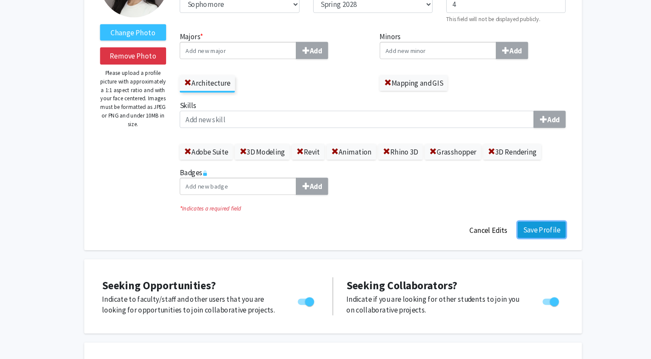
click at [515, 234] on button "Save Profile" at bounding box center [524, 235] width 46 height 15
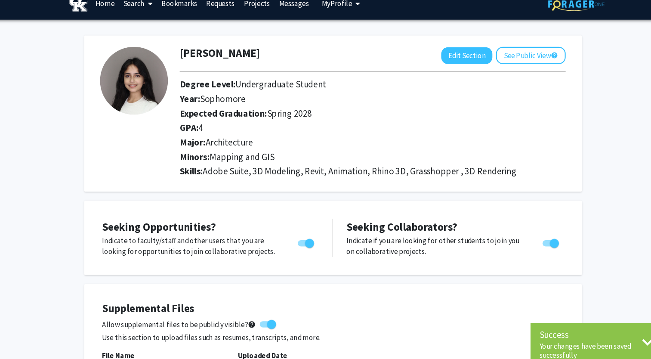
scroll to position [0, 0]
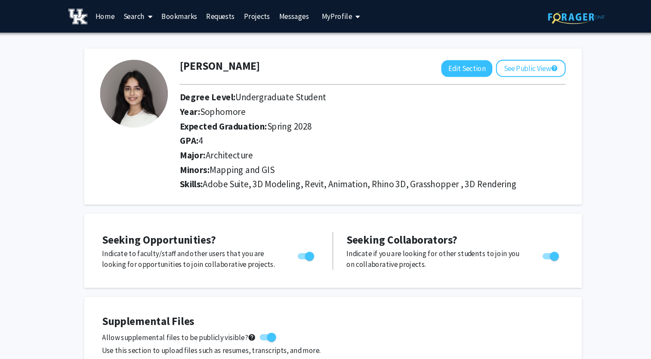
click at [108, 14] on link "Home" at bounding box center [109, 15] width 27 height 30
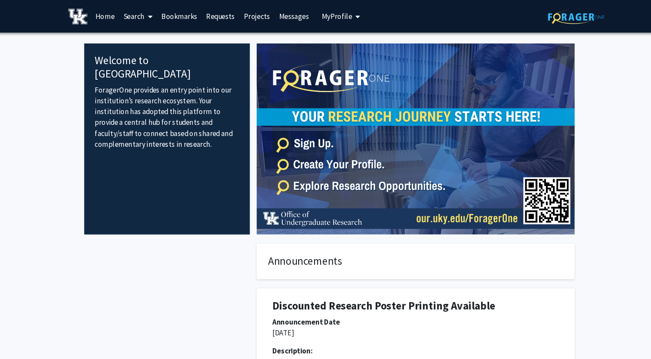
click at [130, 14] on link "Search" at bounding box center [140, 15] width 36 height 30
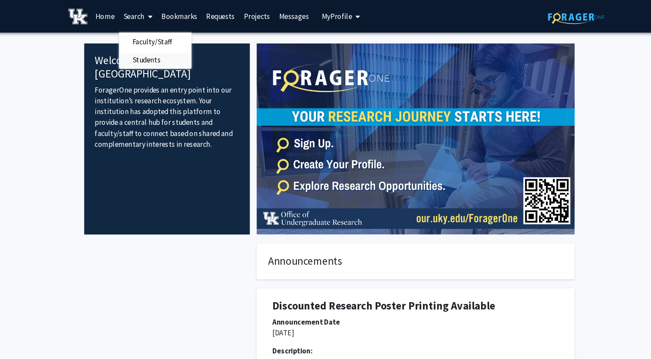
click at [144, 51] on span "Students" at bounding box center [148, 56] width 52 height 17
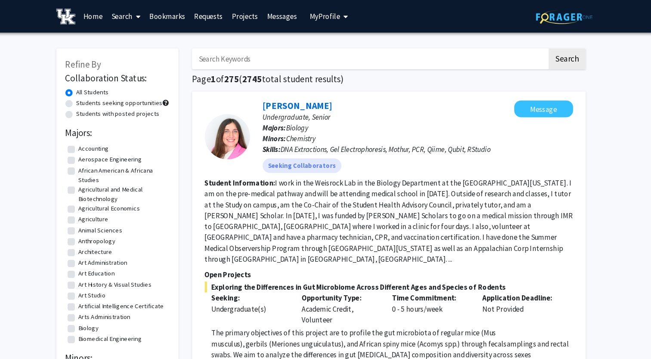
click at [315, 11] on span "My Profile" at bounding box center [329, 15] width 29 height 9
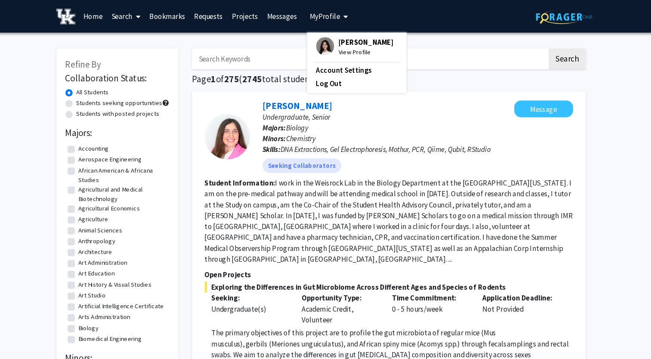
click at [326, 46] on img at bounding box center [329, 43] width 17 height 17
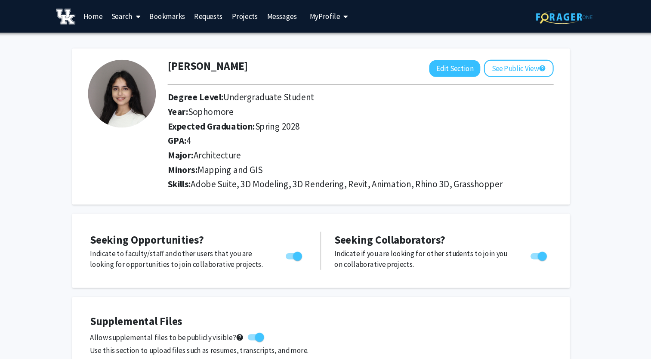
click at [142, 20] on link "Search" at bounding box center [140, 15] width 36 height 30
click at [150, 54] on span "Students" at bounding box center [148, 56] width 52 height 17
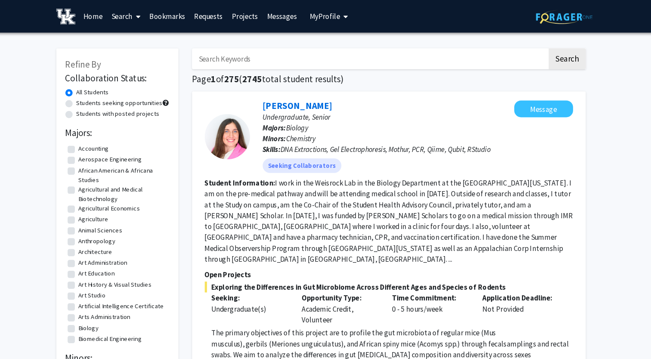
click at [237, 51] on input "Search Keywords" at bounding box center [372, 56] width 338 height 20
type input "ayusma [PERSON_NAME]"
click at [542, 46] on button "Search" at bounding box center [559, 56] width 35 height 20
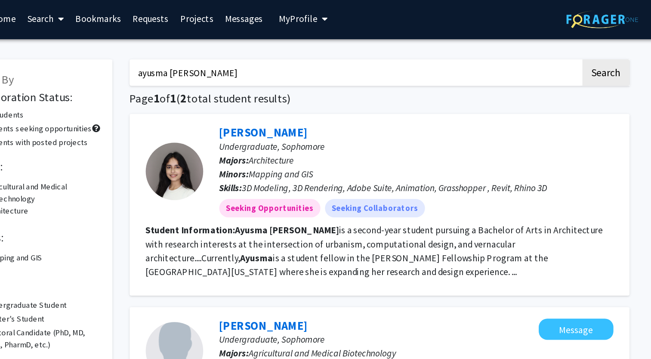
click at [314, 129] on span "Mapping and GIS" at bounding box center [317, 131] width 48 height 9
click at [262, 129] on div "[PERSON_NAME] Undergraduate, Sophomore Majors: Architecture Minors: Mapping and…" at bounding box center [411, 130] width 307 height 69
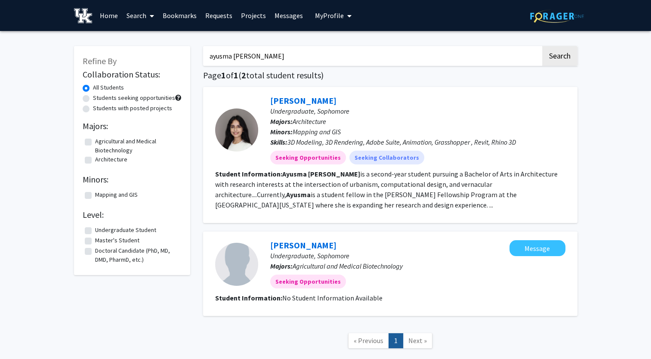
click at [253, 64] on input "ayusma [PERSON_NAME]" at bounding box center [372, 56] width 338 height 20
click at [542, 46] on button "Search" at bounding box center [559, 56] width 35 height 20
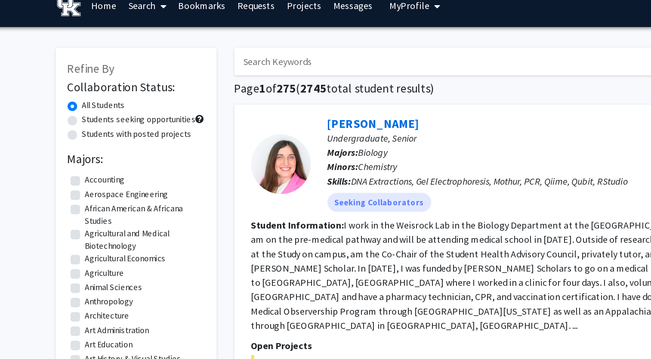
click at [138, 19] on link "Search" at bounding box center [140, 15] width 36 height 30
click at [142, 42] on span "Faculty/Staff" at bounding box center [153, 39] width 63 height 17
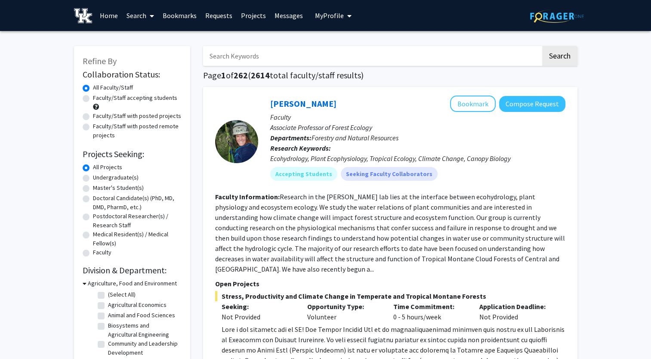
click at [142, 12] on link "Search" at bounding box center [140, 15] width 36 height 30
click at [323, 14] on span "My Profile" at bounding box center [329, 15] width 29 height 9
click at [328, 38] on img at bounding box center [329, 43] width 17 height 17
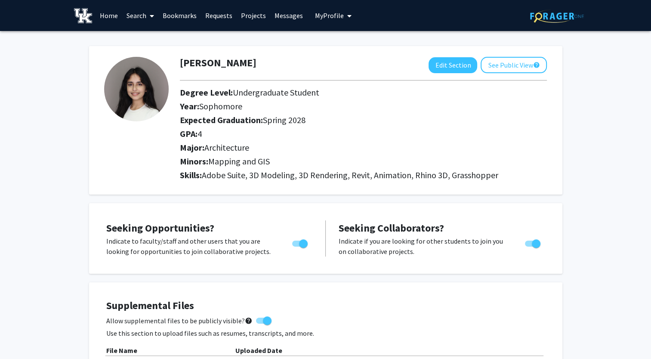
click at [142, 16] on link "Search" at bounding box center [140, 15] width 36 height 30
click at [138, 53] on span "Students" at bounding box center [148, 56] width 52 height 17
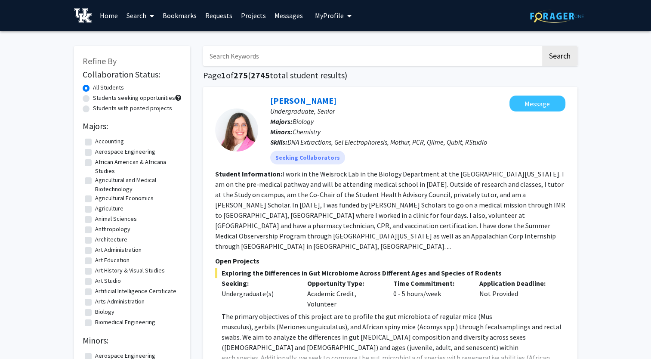
click at [251, 54] on input "Search Keywords" at bounding box center [372, 56] width 338 height 20
type input "ayusma [PERSON_NAME]"
click at [565, 59] on button "Search" at bounding box center [559, 56] width 35 height 20
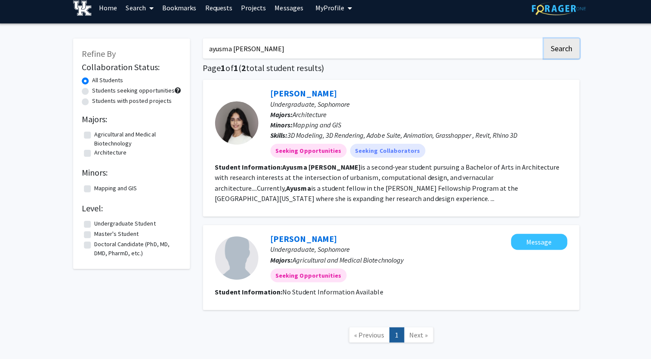
scroll to position [7, 0]
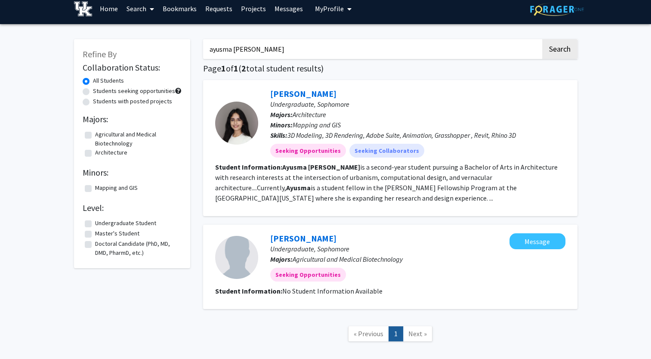
click at [410, 133] on span "3D Modeling, 3D Rendering, Adobe Suite, Animation, Grasshopper , Revit, Rhino 3D" at bounding box center [401, 135] width 228 height 9
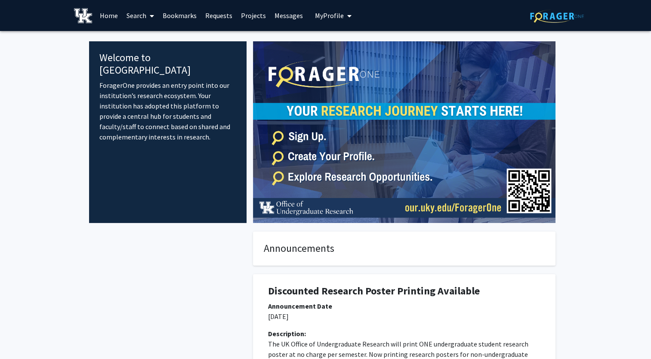
click at [144, 19] on link "Search" at bounding box center [140, 15] width 36 height 30
click at [154, 40] on span "Faculty/Staff" at bounding box center [153, 39] width 63 height 17
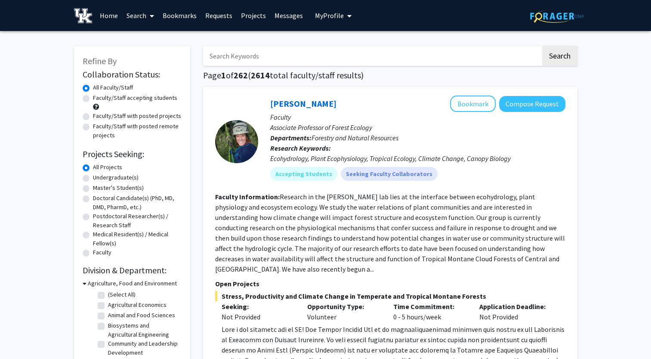
scroll to position [86, 0]
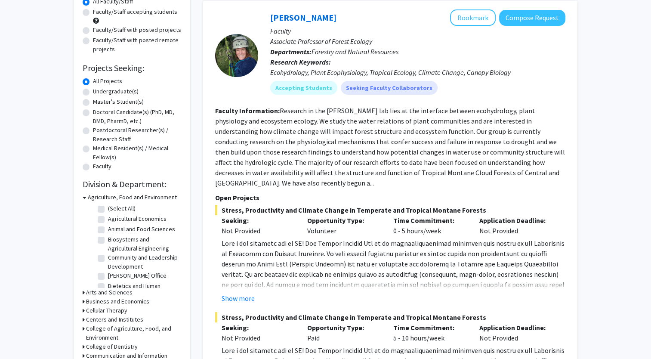
click at [239, 200] on p "Open Projects" at bounding box center [390, 197] width 350 height 10
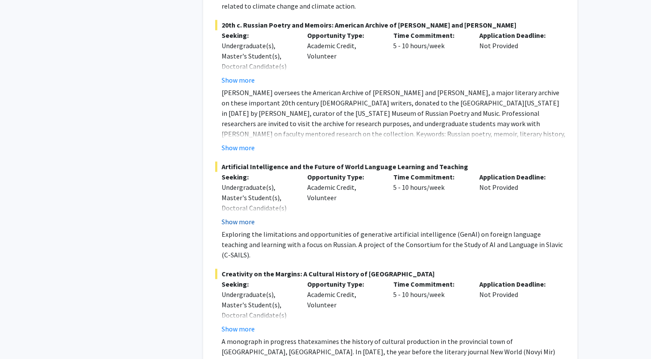
scroll to position [946, 0]
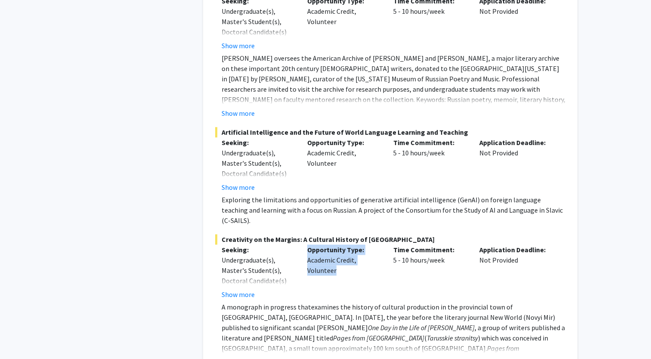
drag, startPoint x: 334, startPoint y: 249, endPoint x: 306, endPoint y: 233, distance: 32.2
click at [306, 244] on div "Opportunity Type: Academic Credit, Volunteer" at bounding box center [344, 271] width 86 height 55
drag, startPoint x: 306, startPoint y: 233, endPoint x: 332, endPoint y: 243, distance: 27.6
click at [332, 244] on div "Opportunity Type: Academic Credit, Volunteer" at bounding box center [344, 271] width 86 height 55
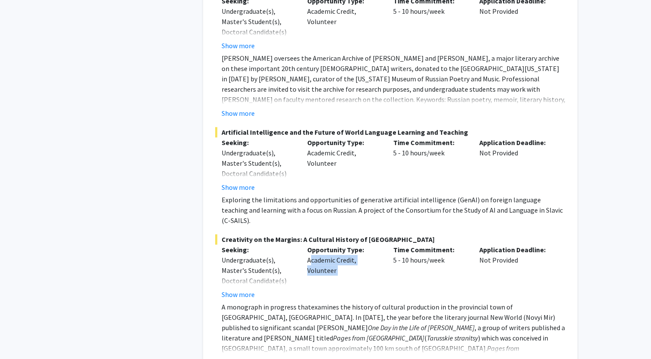
click at [332, 244] on div "Opportunity Type: Academic Credit, Volunteer" at bounding box center [344, 271] width 86 height 55
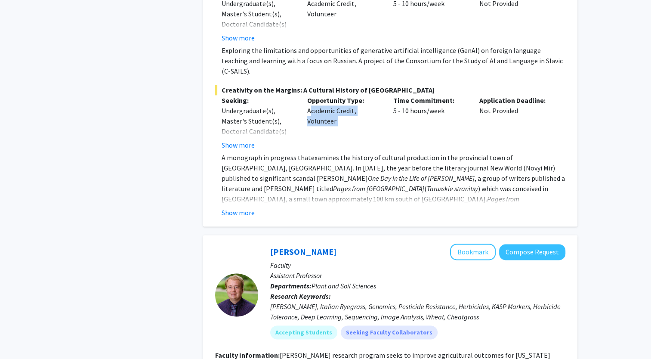
scroll to position [1377, 0]
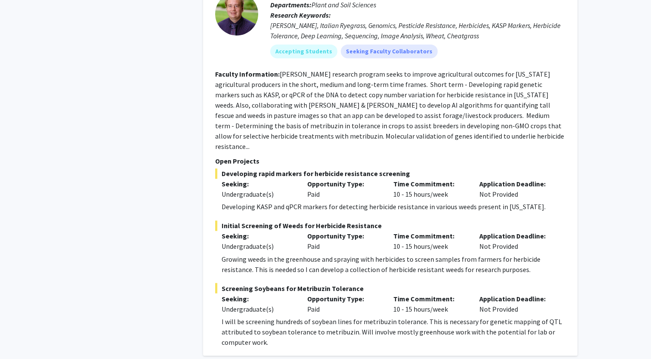
click at [311, 231] on div "Opportunity Type: Paid" at bounding box center [344, 241] width 86 height 21
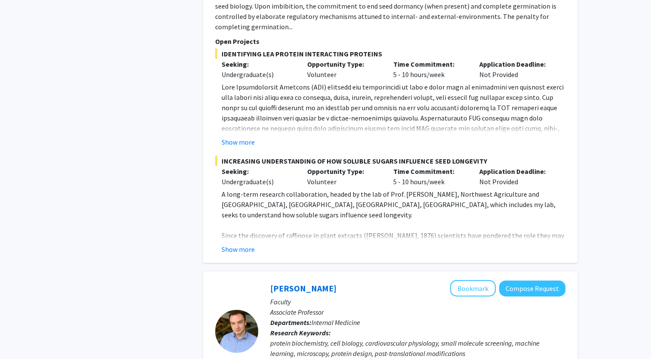
scroll to position [1893, 0]
